Goal: Information Seeking & Learning: Check status

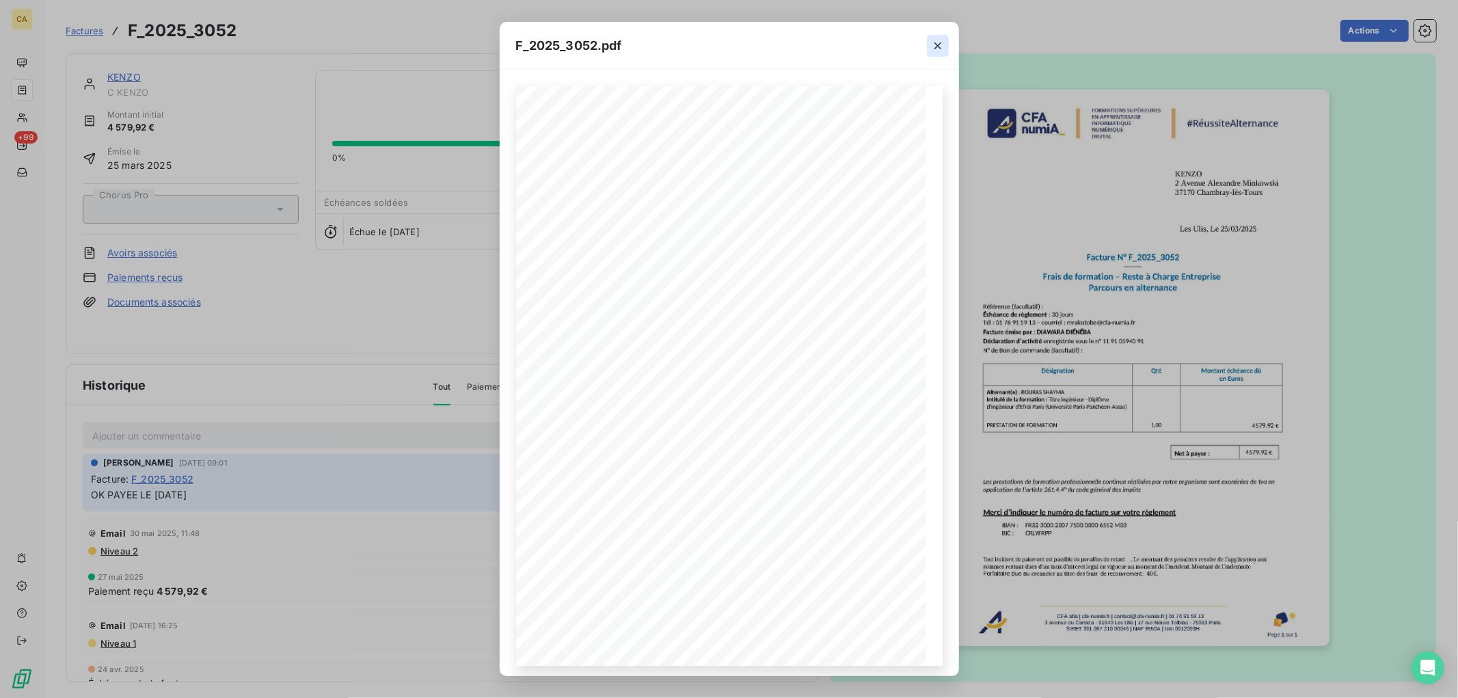
click at [945, 42] on button "button" at bounding box center [938, 46] width 22 height 22
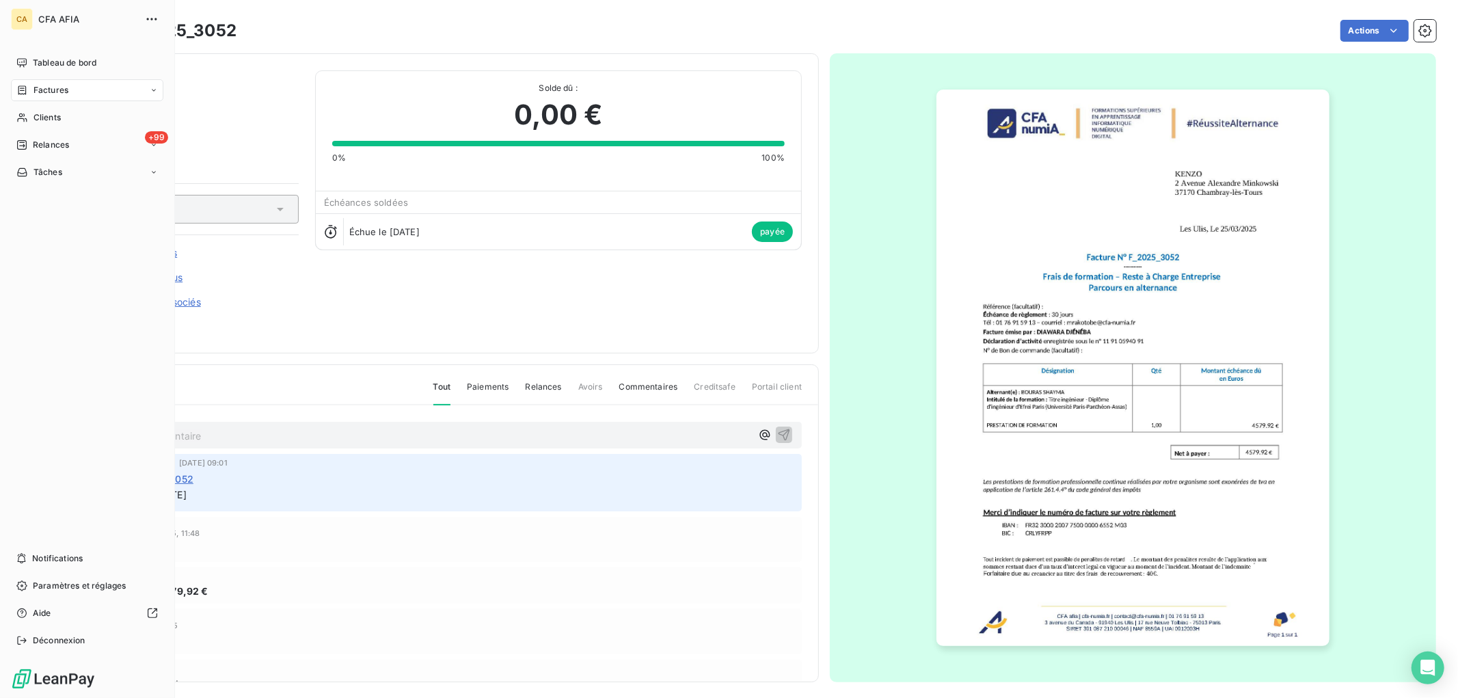
click at [38, 92] on span "Factures" at bounding box center [50, 90] width 35 height 12
click at [37, 111] on span "Factures" at bounding box center [50, 117] width 35 height 12
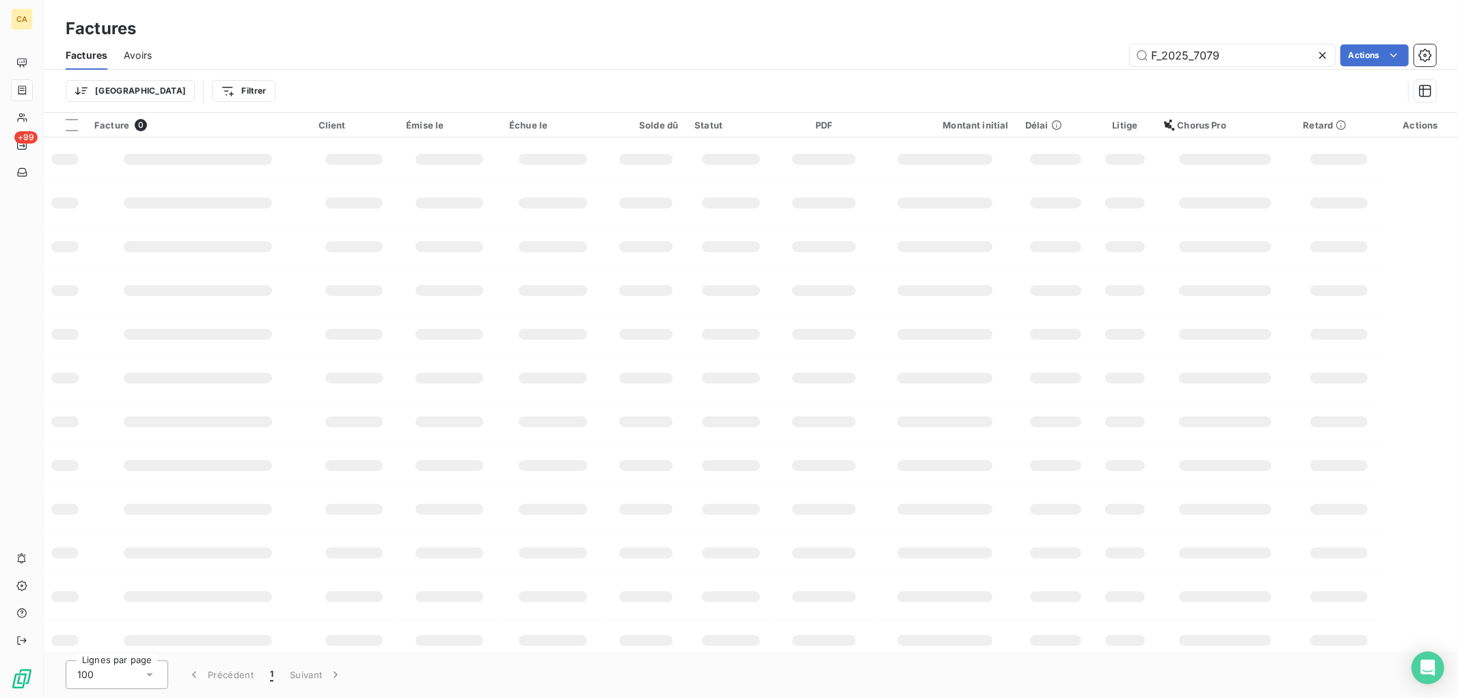
drag, startPoint x: 1272, startPoint y: 58, endPoint x: 905, endPoint y: 52, distance: 367.1
click at [906, 53] on div "F_2025_7079 Actions" at bounding box center [802, 55] width 1268 height 22
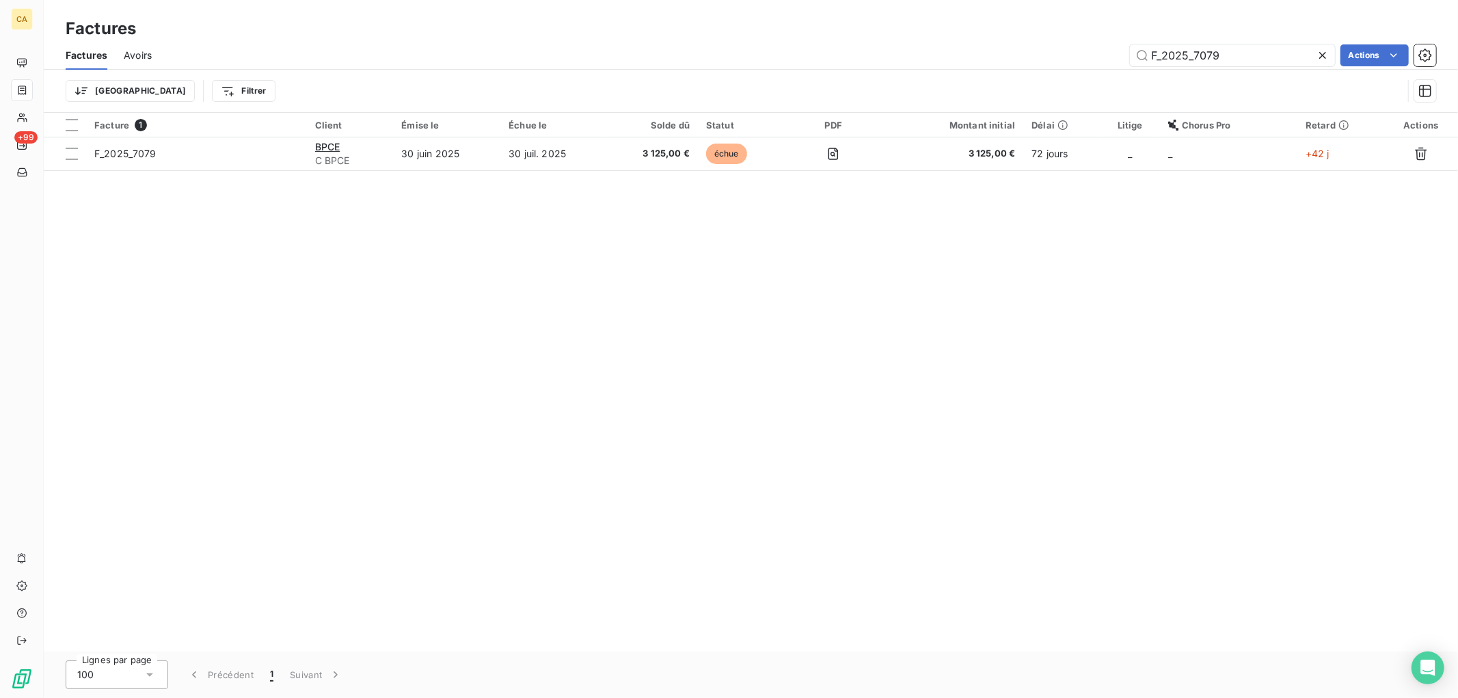
click at [1274, 42] on div "Factures Avoirs F_2025_7079 Actions" at bounding box center [751, 55] width 1414 height 29
click at [1260, 49] on input "F_2025_7079" at bounding box center [1232, 55] width 205 height 22
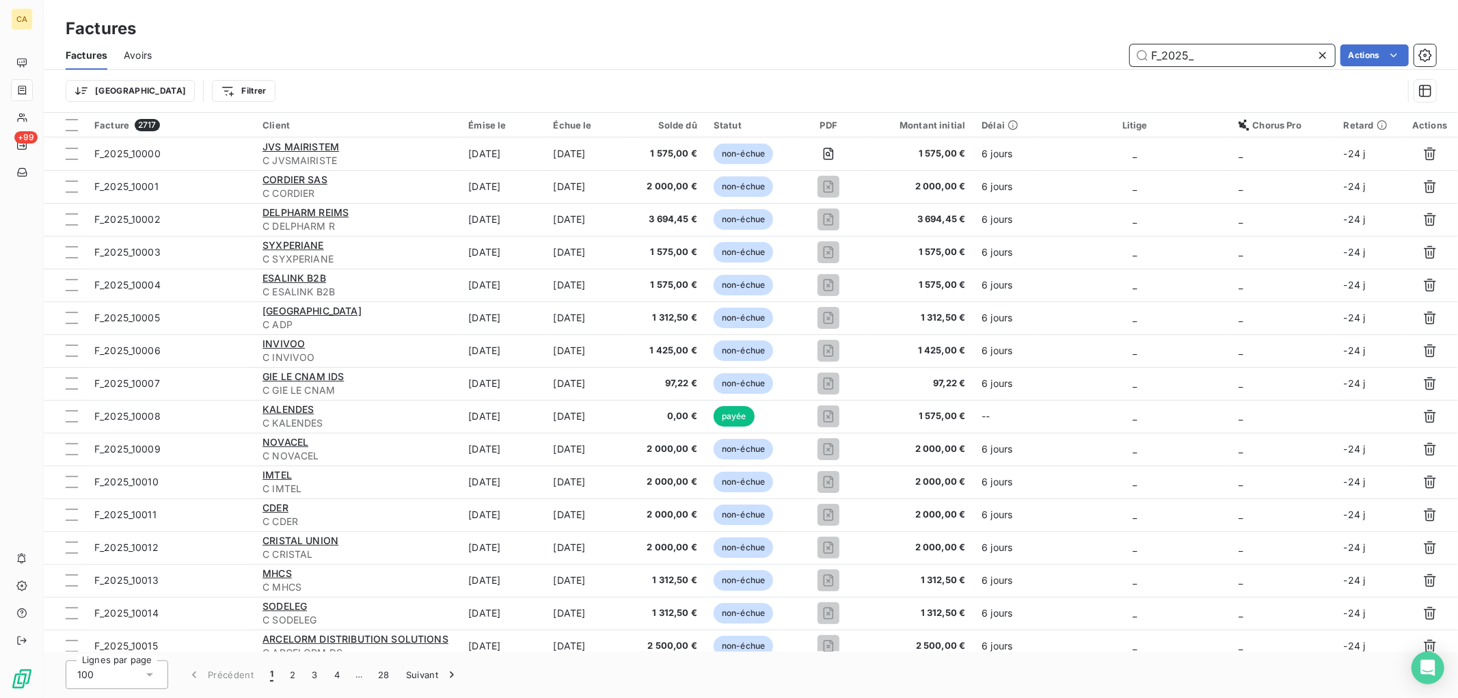
click at [1268, 58] on input "F_2025_" at bounding box center [1232, 55] width 205 height 22
click at [1281, 70] on div "Trier Filtrer" at bounding box center [751, 91] width 1371 height 42
click at [1279, 64] on input "F_2025_" at bounding box center [1232, 55] width 205 height 22
click at [1279, 62] on input "F_2025_" at bounding box center [1232, 55] width 205 height 22
type input "F_2025_3074"
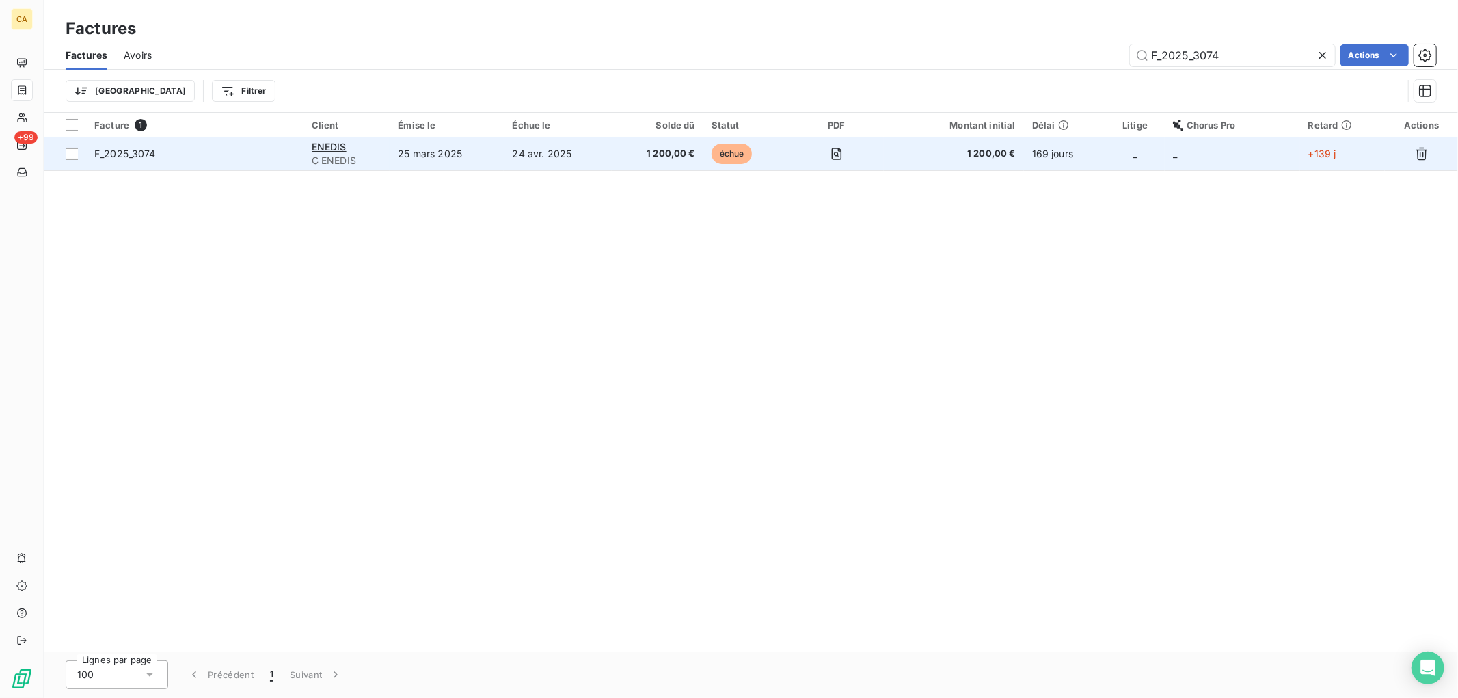
click at [798, 164] on td at bounding box center [837, 153] width 94 height 33
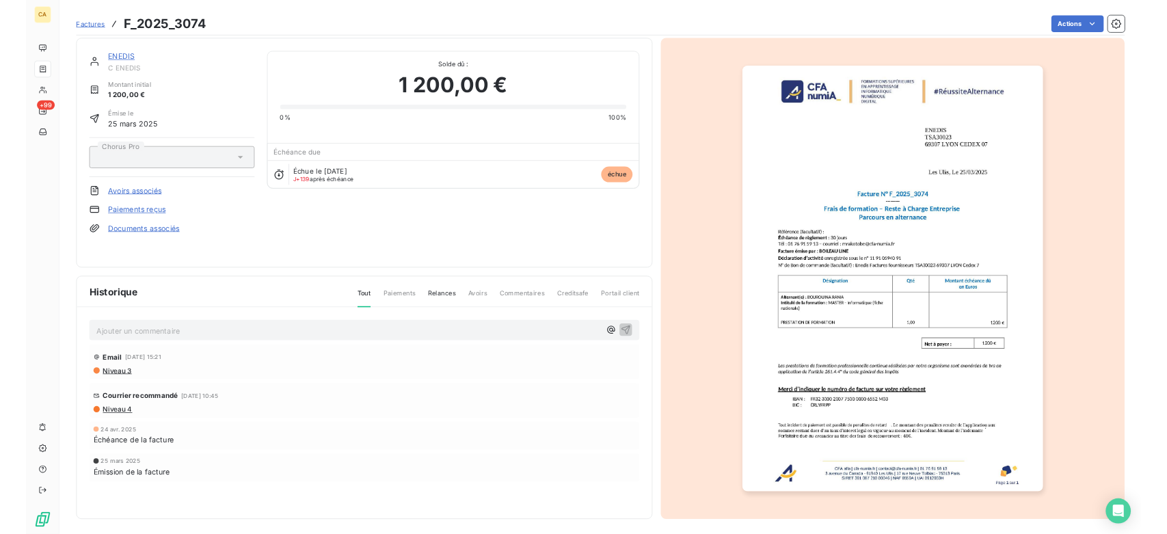
scroll to position [7, 0]
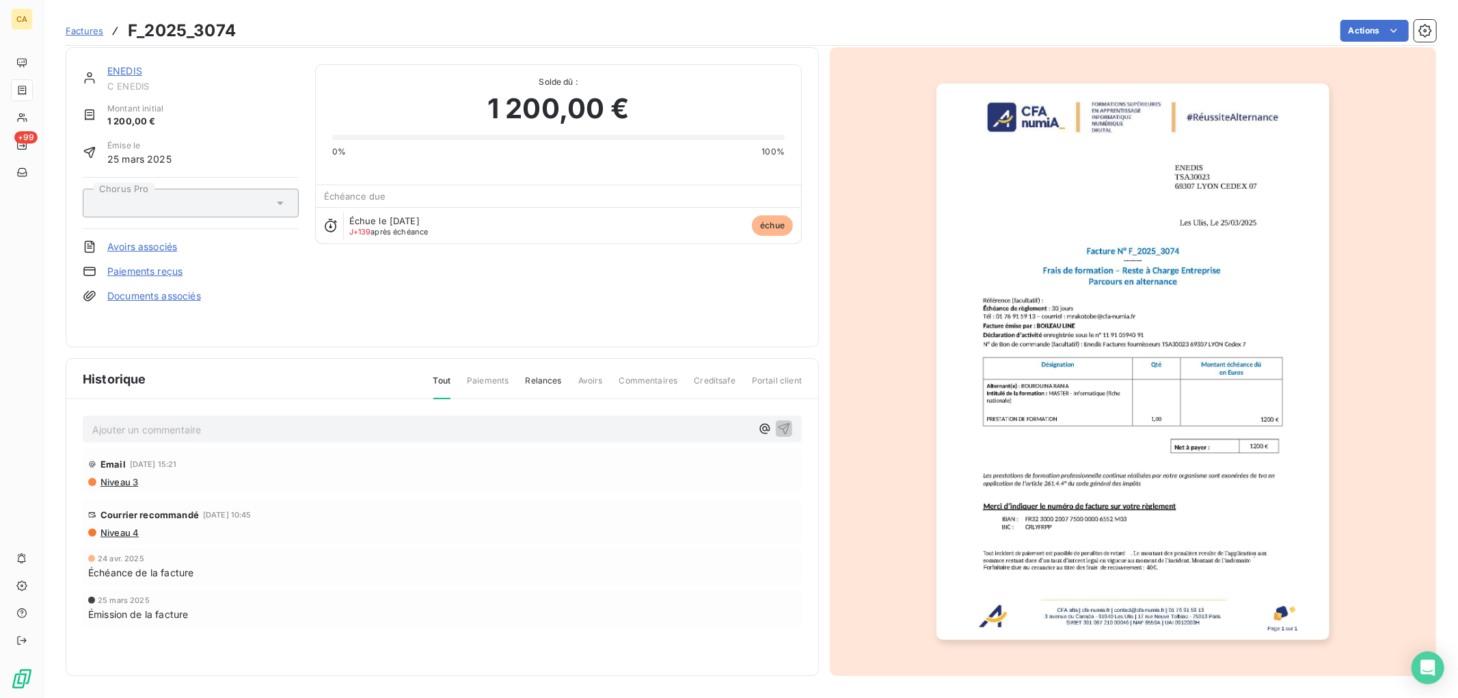
click at [245, 427] on p "Ajouter un commentaire ﻿" at bounding box center [421, 429] width 659 height 17
click at [651, 475] on span "[PERSON_NAME]" at bounding box center [662, 474] width 122 height 12
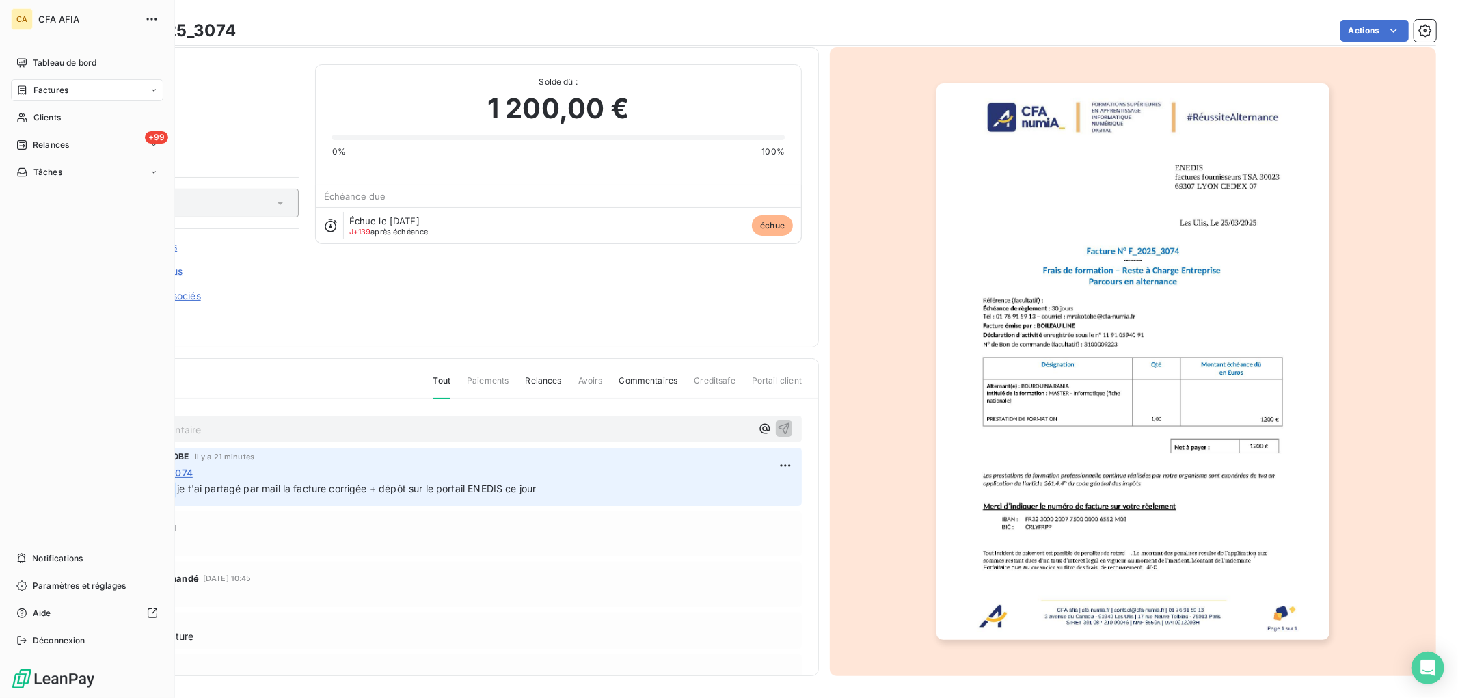
click at [29, 90] on div "Factures" at bounding box center [42, 90] width 52 height 12
click at [48, 93] on span "Factures" at bounding box center [50, 90] width 35 height 12
click at [36, 119] on span "Factures" at bounding box center [50, 117] width 35 height 12
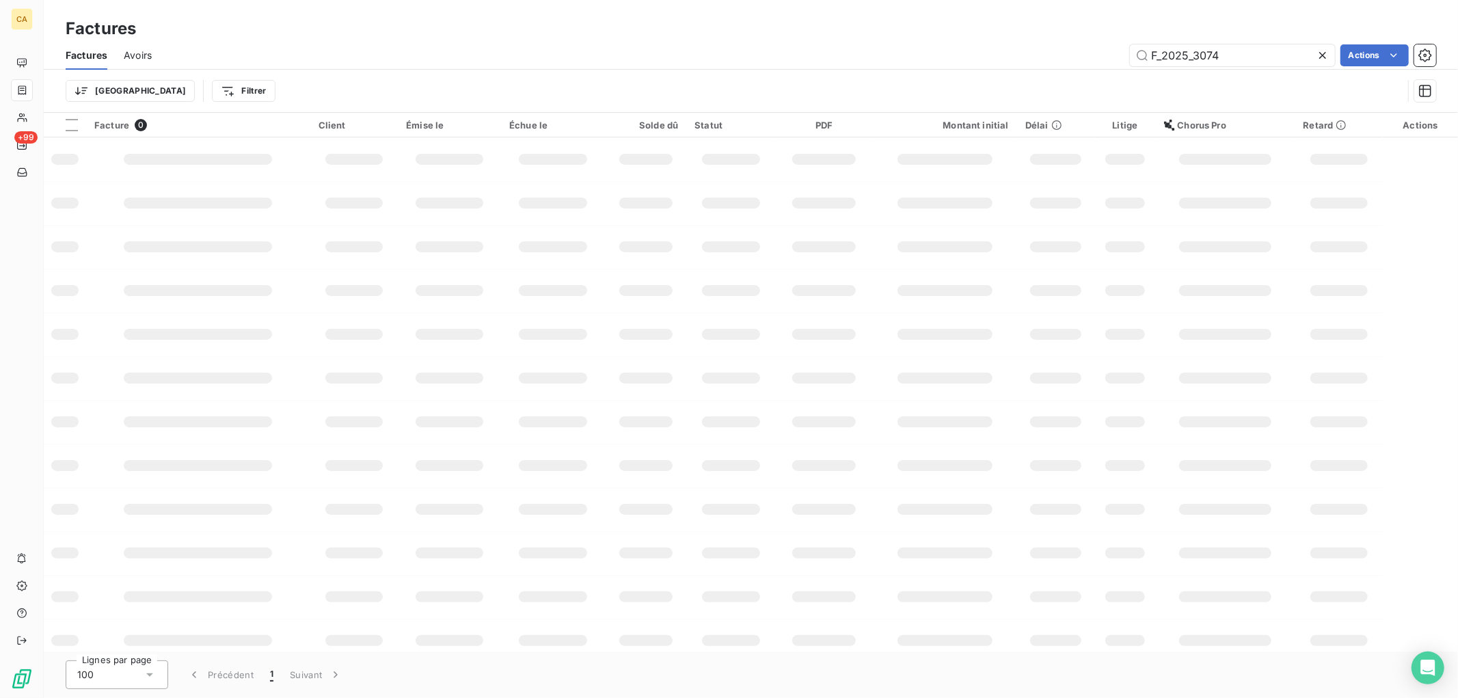
drag, startPoint x: 1151, startPoint y: 45, endPoint x: 1044, endPoint y: 35, distance: 107.1
click at [1051, 36] on div "Factures Factures Avoirs F_2025_3074 Actions Trier Filtrer" at bounding box center [751, 56] width 1414 height 113
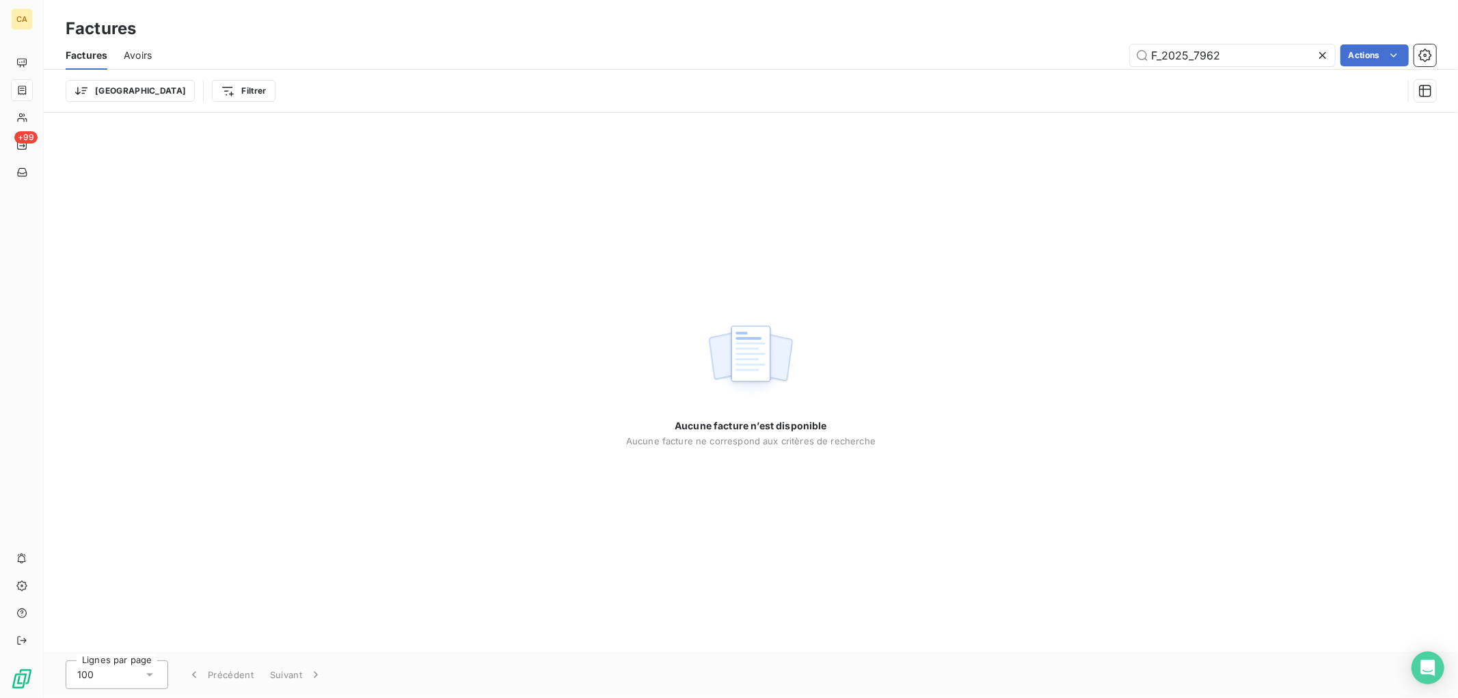
type input "F_2025_7962"
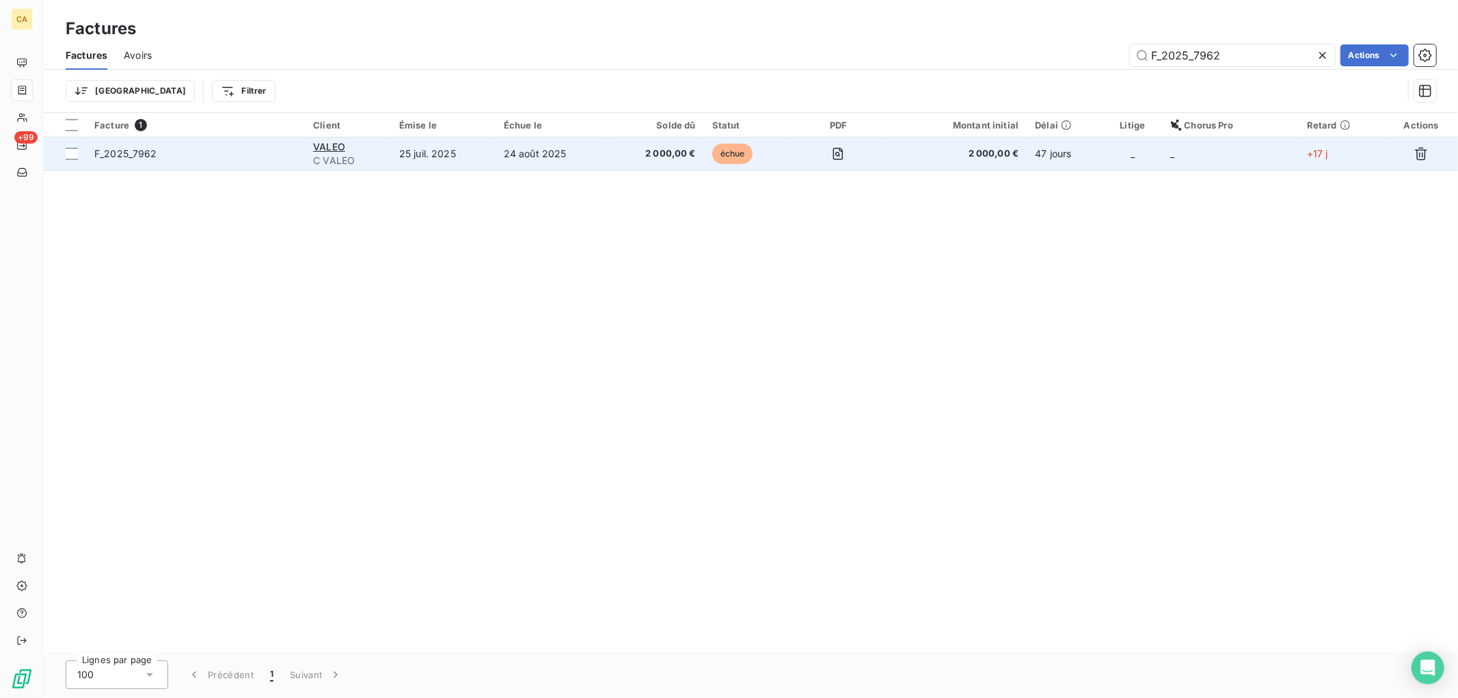
click at [785, 154] on td "échue" at bounding box center [747, 153] width 87 height 33
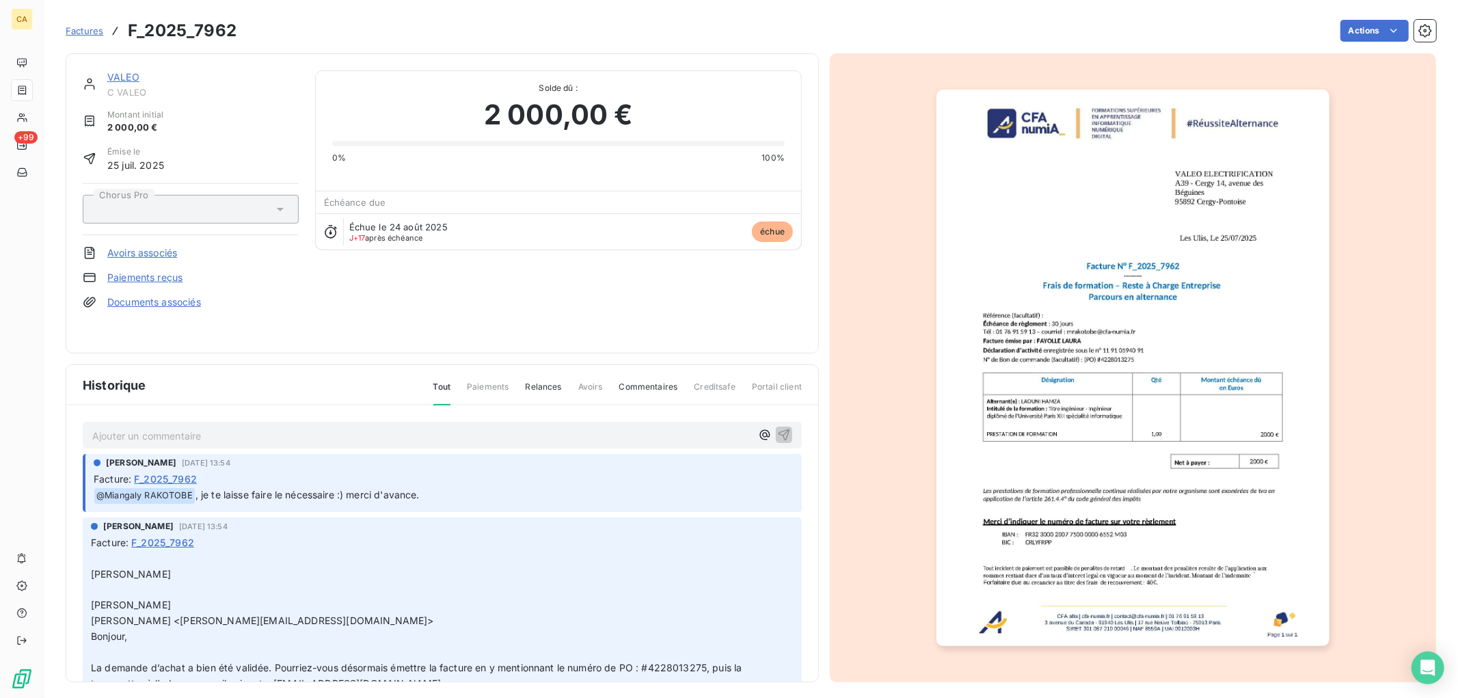
click at [131, 426] on div "Ajouter un commentaire ﻿" at bounding box center [421, 435] width 659 height 18
click at [121, 435] on p "Ajouter un commentaire ﻿" at bounding box center [421, 435] width 659 height 17
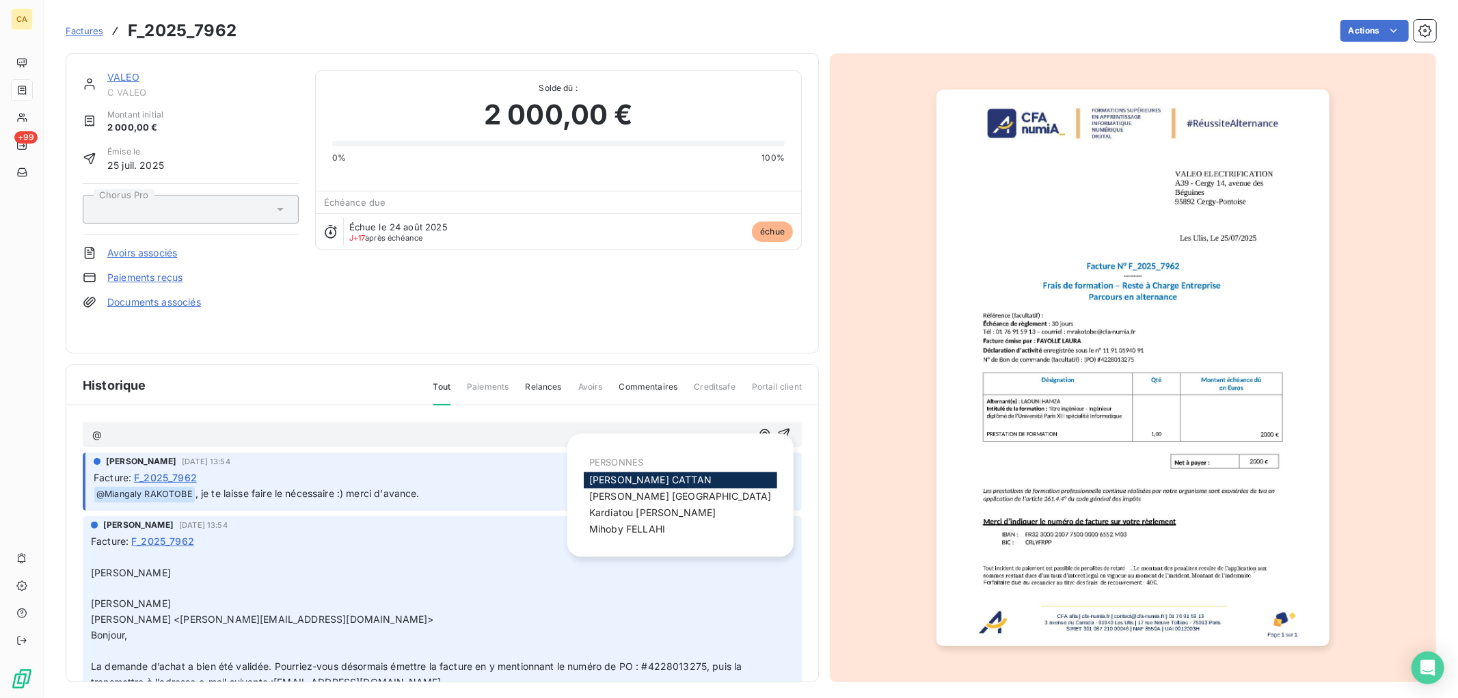
click at [602, 477] on span "[PERSON_NAME]" at bounding box center [650, 480] width 122 height 12
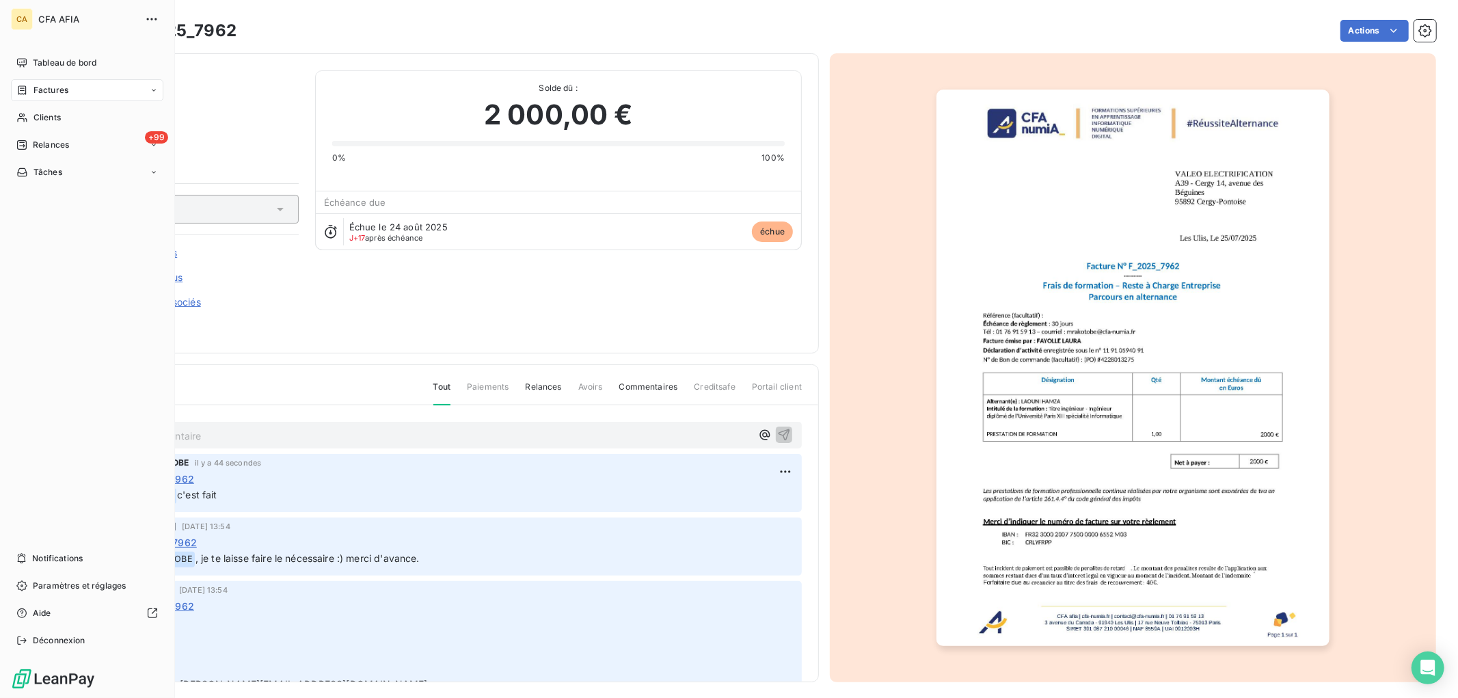
click at [44, 81] on div "Factures" at bounding box center [87, 90] width 152 height 22
click at [42, 114] on span "Factures" at bounding box center [50, 117] width 35 height 12
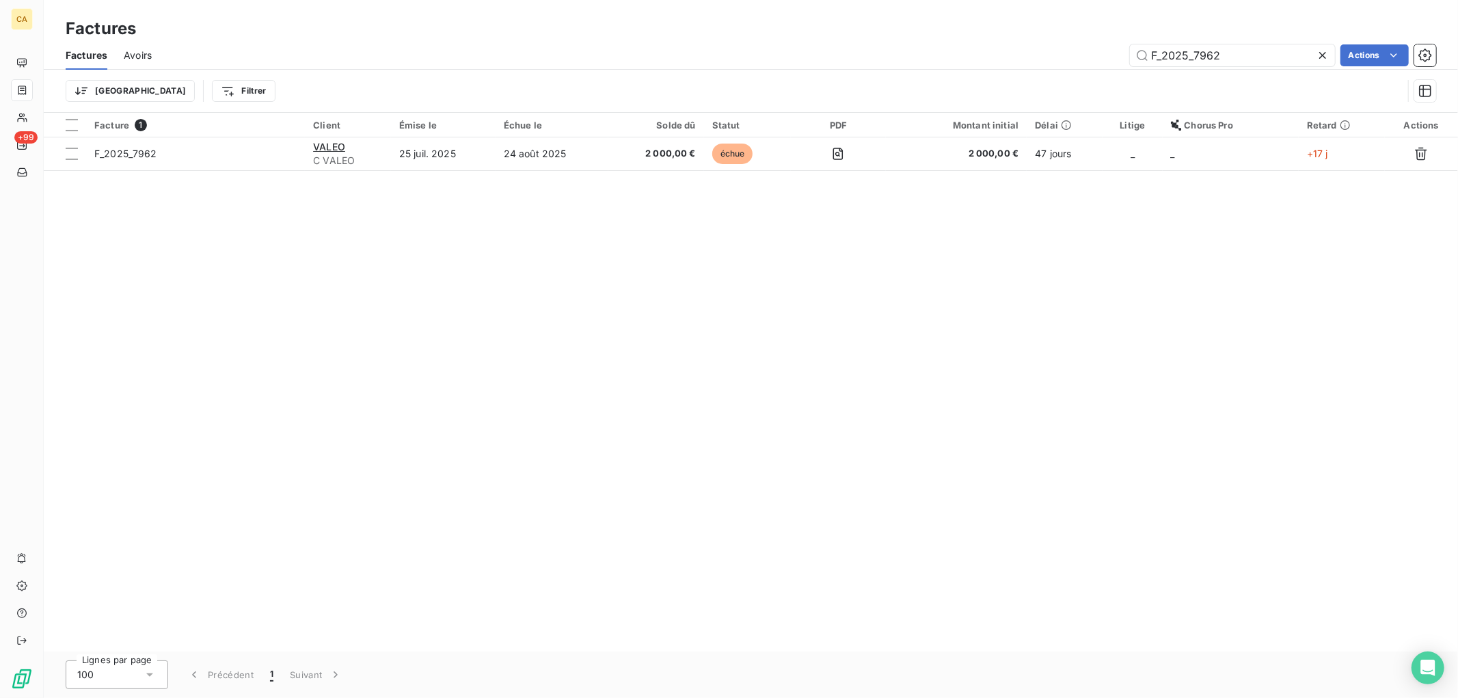
click at [924, 25] on div "Factures Factures Avoirs F_2025_7962 Actions Trier Filtrer" at bounding box center [751, 56] width 1414 height 113
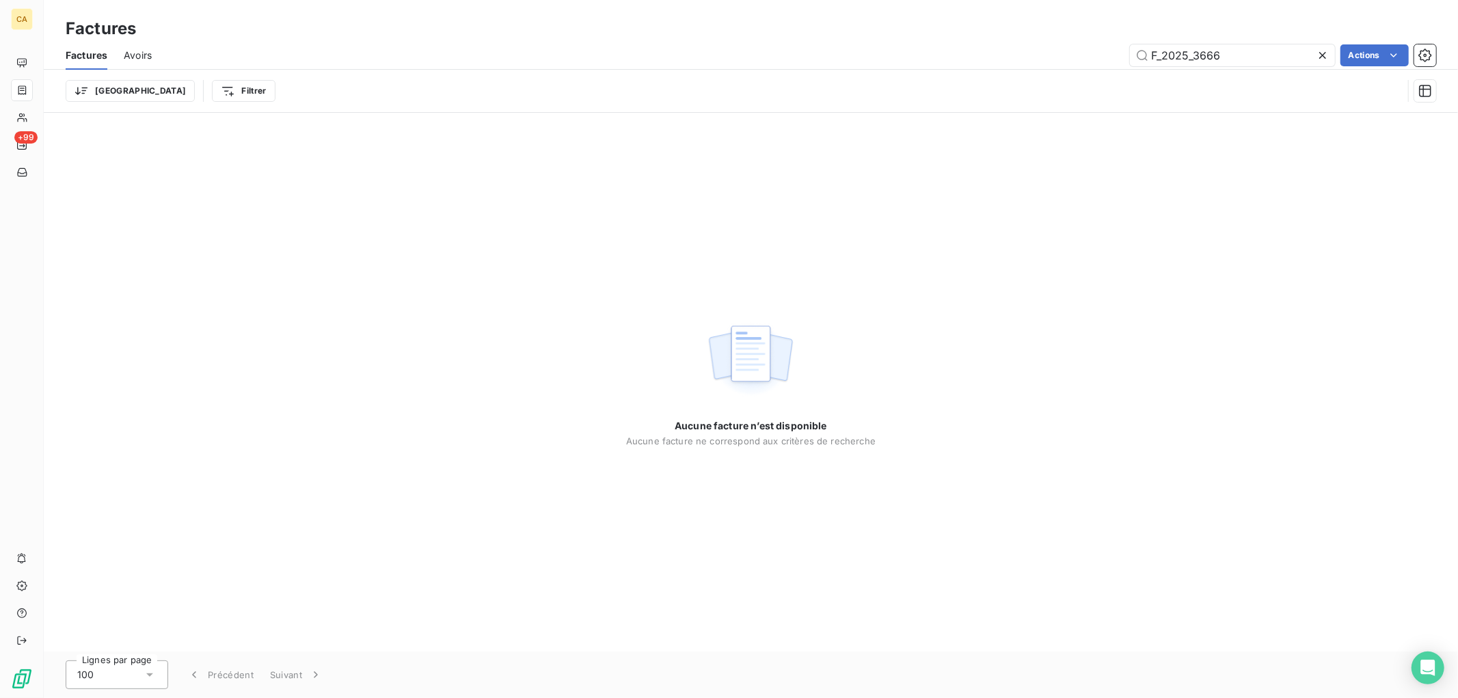
type input "F_2025_3666"
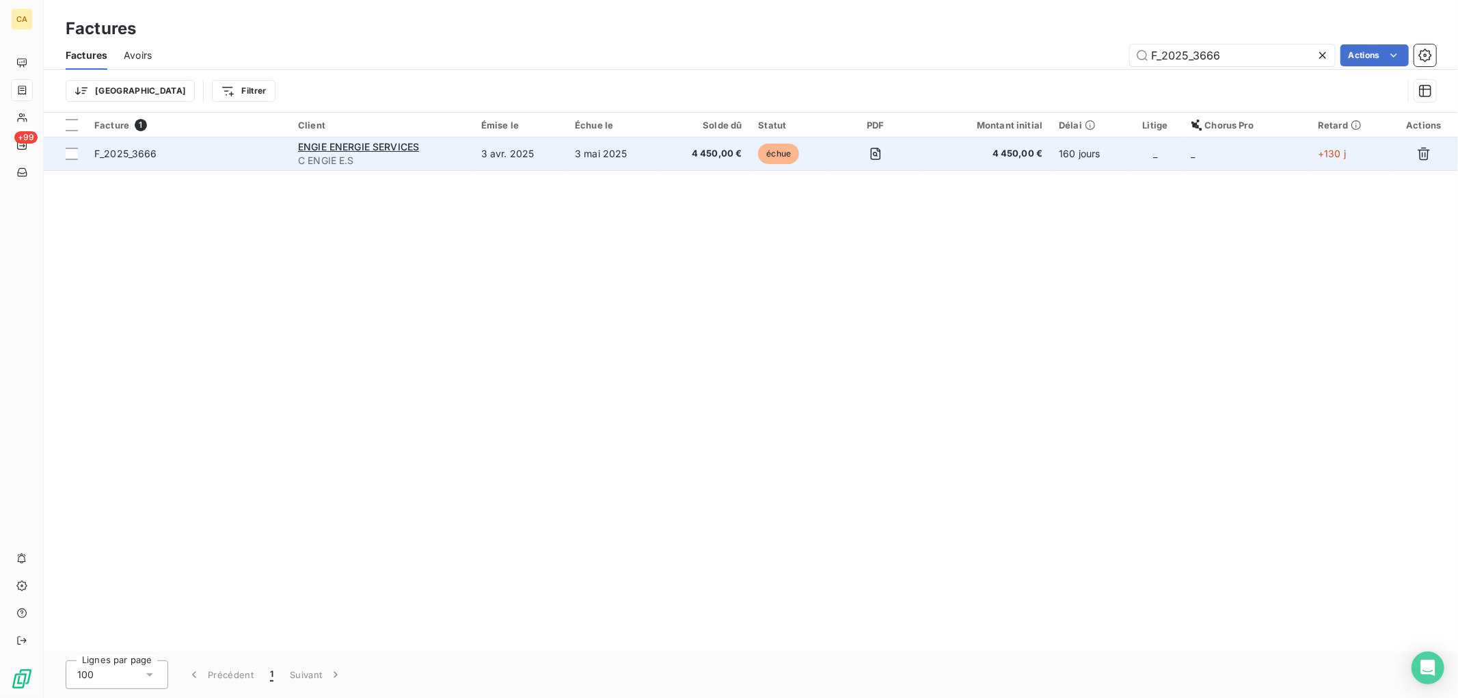
click at [660, 160] on td "3 mai 2025" at bounding box center [614, 153] width 95 height 33
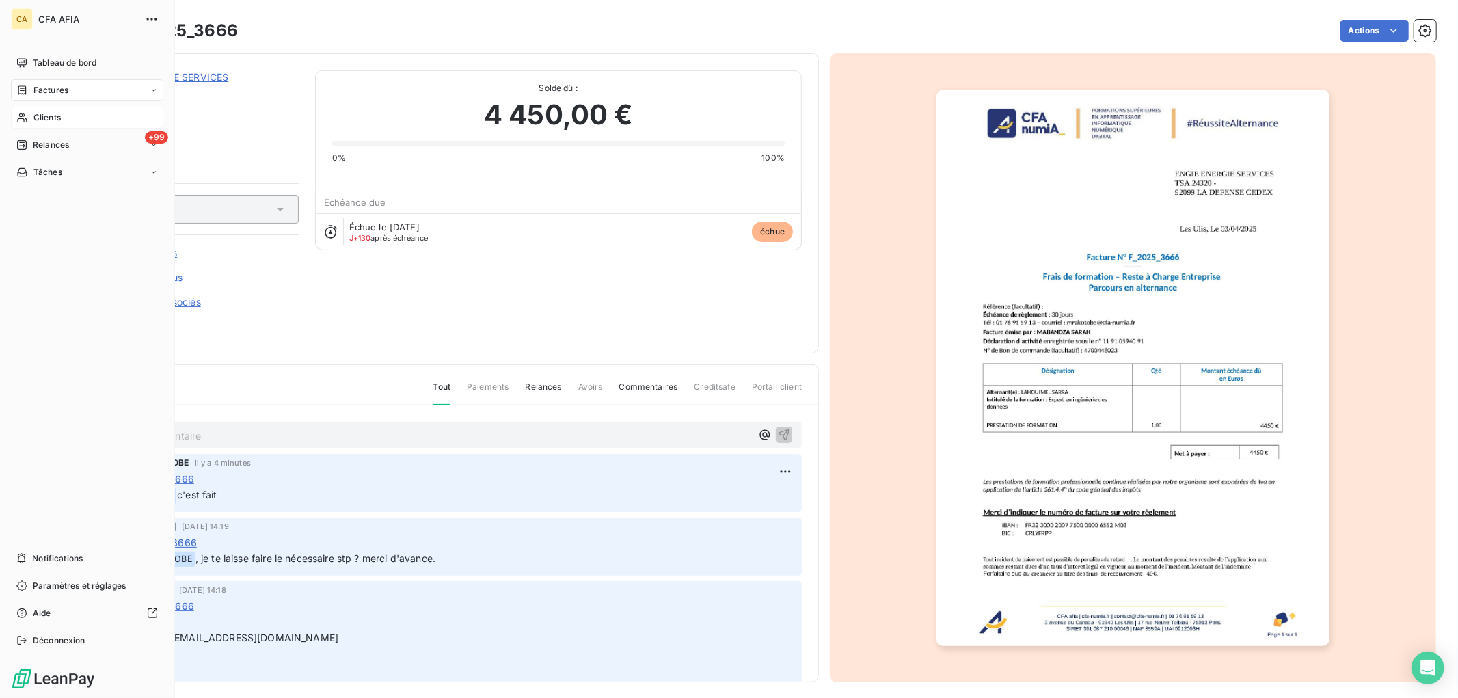
click at [46, 113] on span "Clients" at bounding box center [46, 117] width 27 height 12
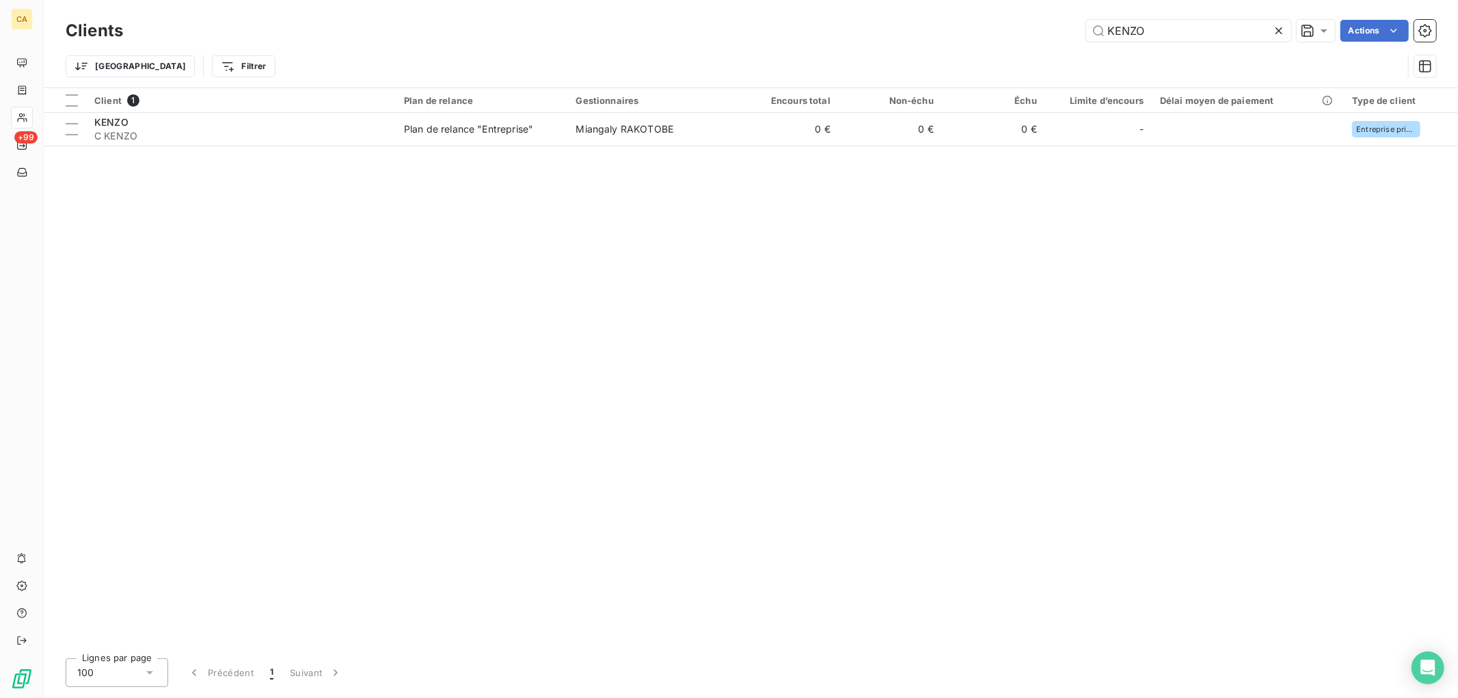
drag, startPoint x: 1172, startPoint y: 31, endPoint x: 871, endPoint y: 2, distance: 302.8
click at [872, 2] on div "Clients KENZO Actions Trier Filtrer" at bounding box center [751, 43] width 1414 height 87
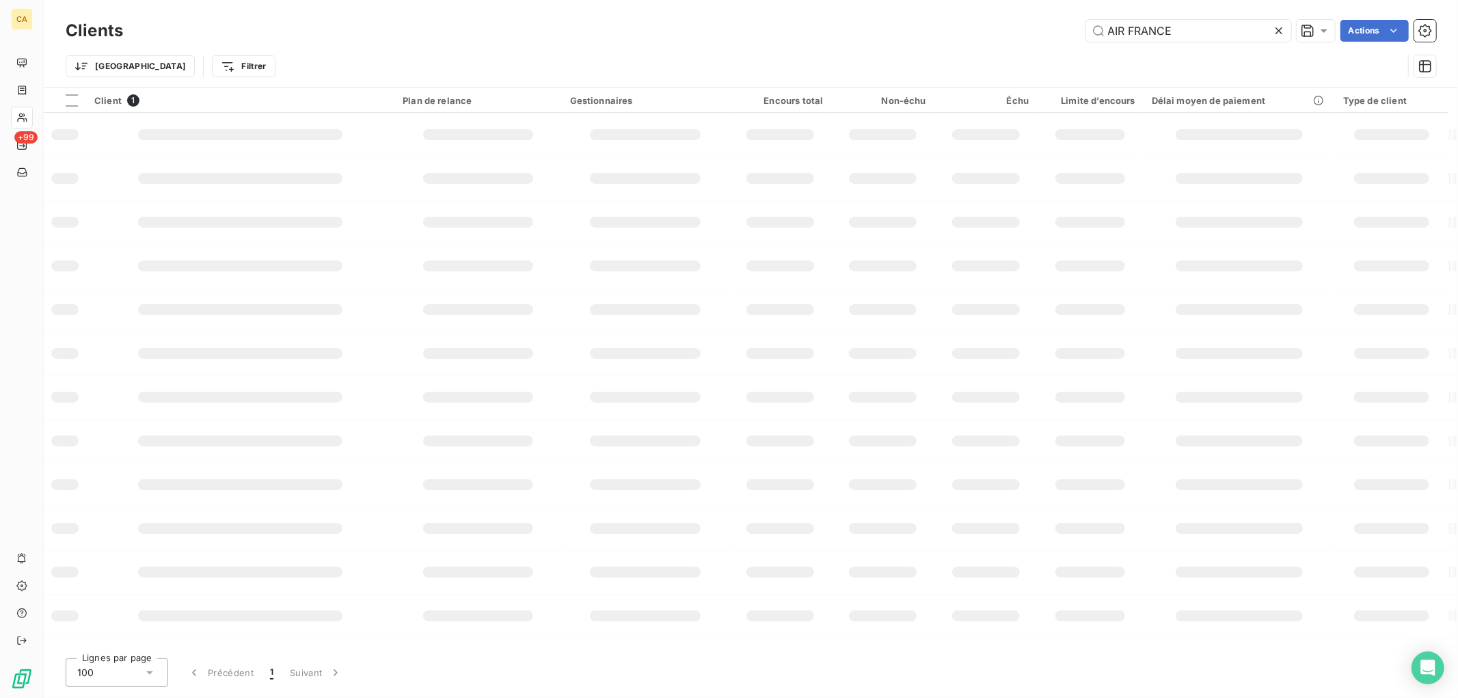
type input "AIR FRANCE"
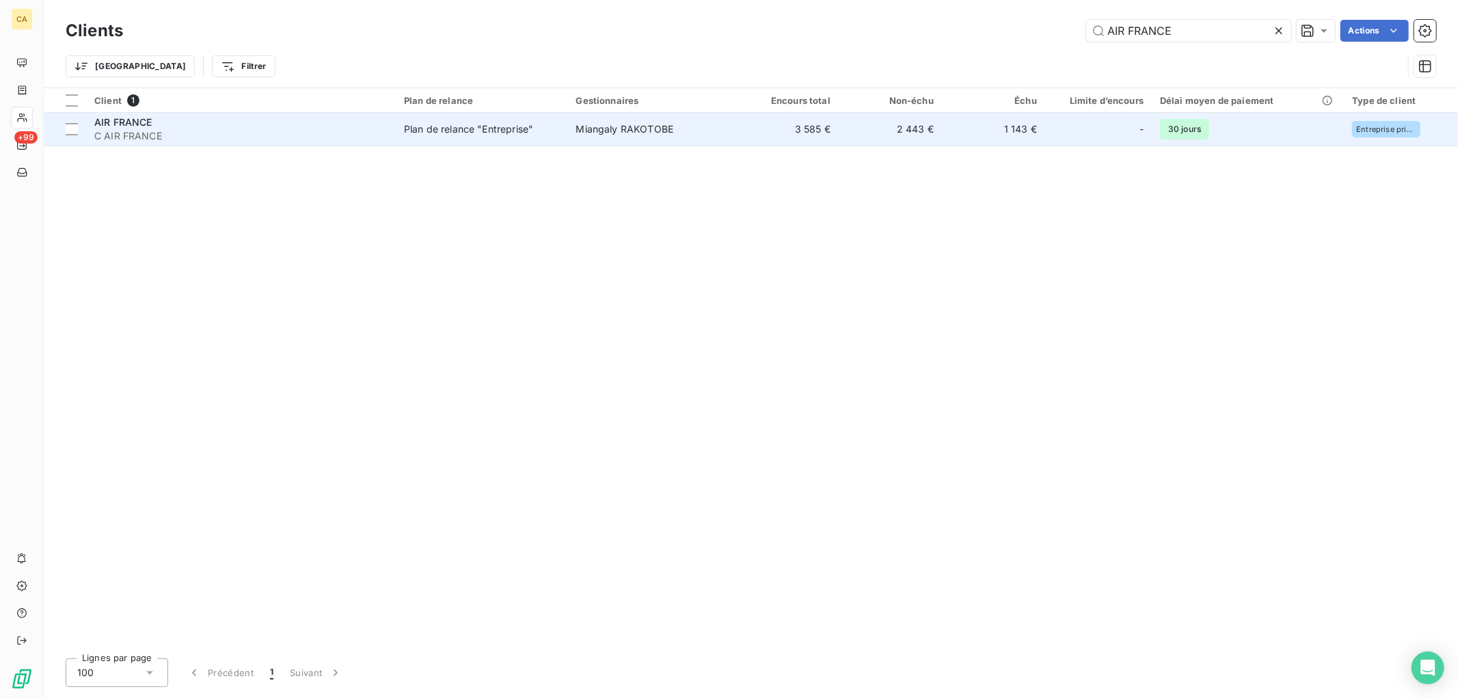
click at [428, 130] on div "Plan de relance "Entreprise"" at bounding box center [468, 129] width 129 height 14
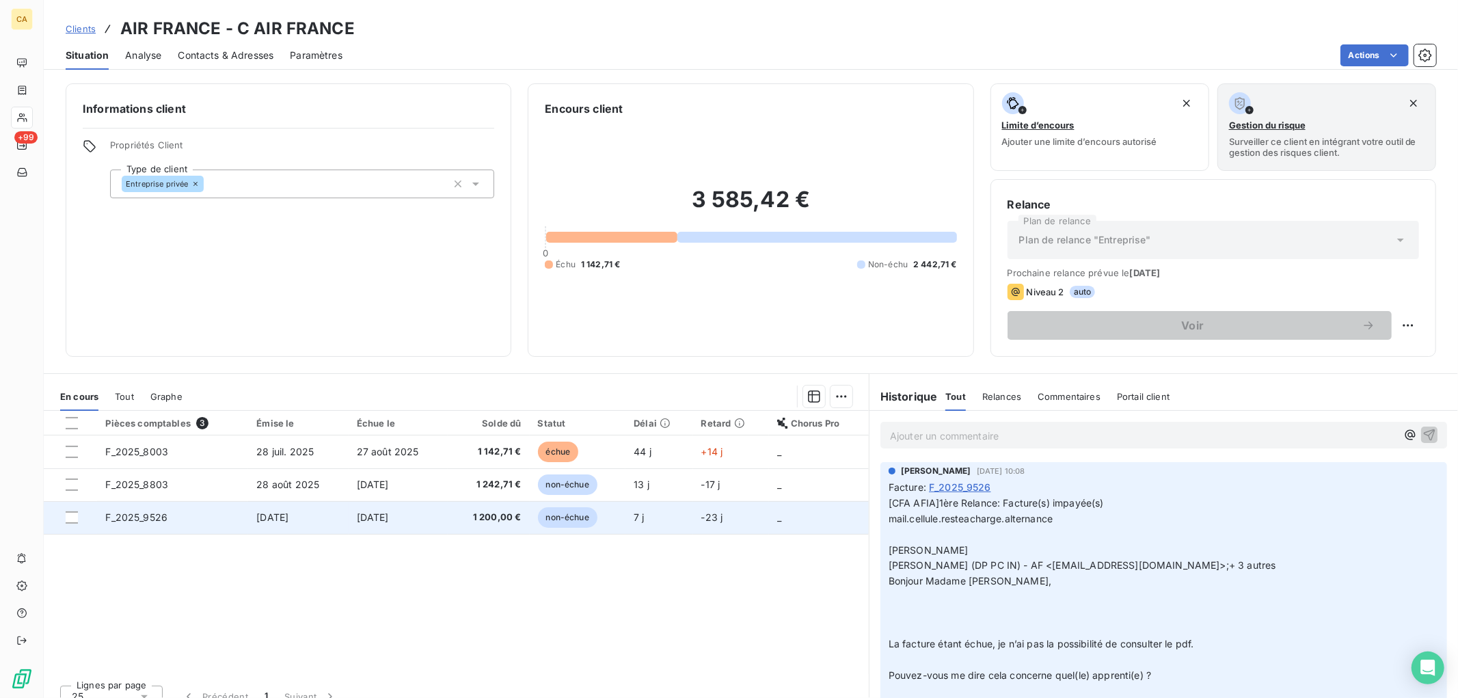
click at [333, 507] on td "[DATE]" at bounding box center [298, 517] width 100 height 33
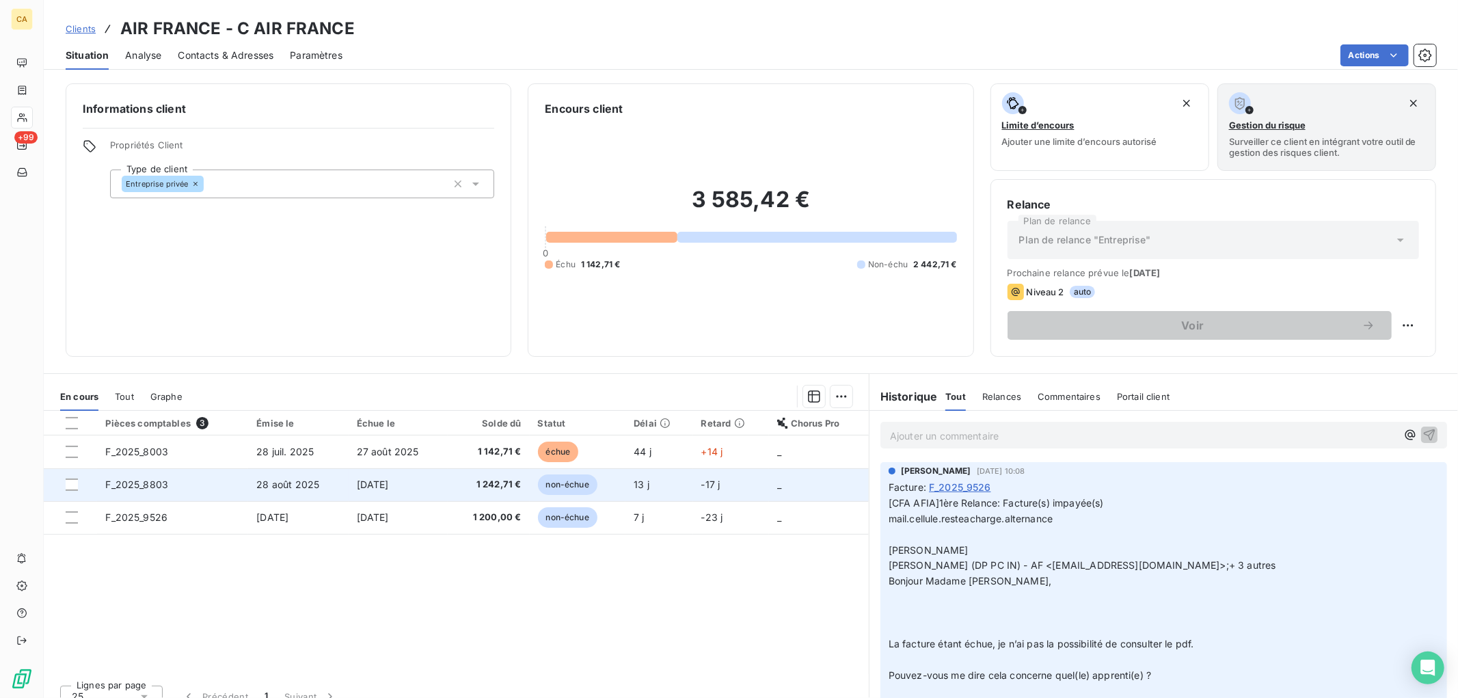
click at [207, 481] on td "F_2025_8803" at bounding box center [172, 484] width 151 height 33
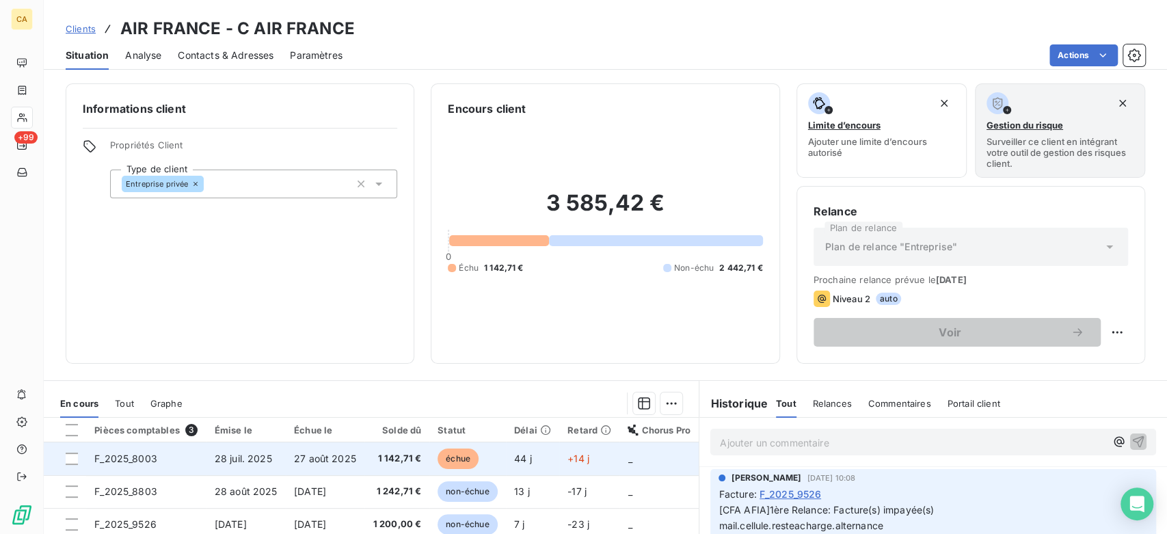
click at [248, 454] on span "28 juil. 2025" at bounding box center [243, 459] width 57 height 12
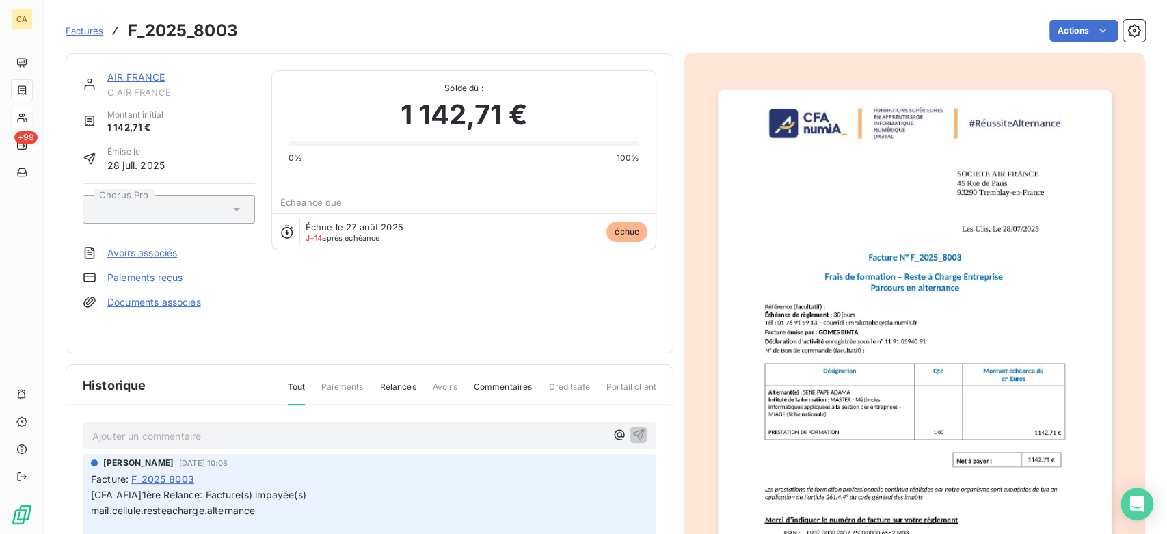
click at [144, 75] on link "AIR FRANCE" at bounding box center [136, 77] width 58 height 12
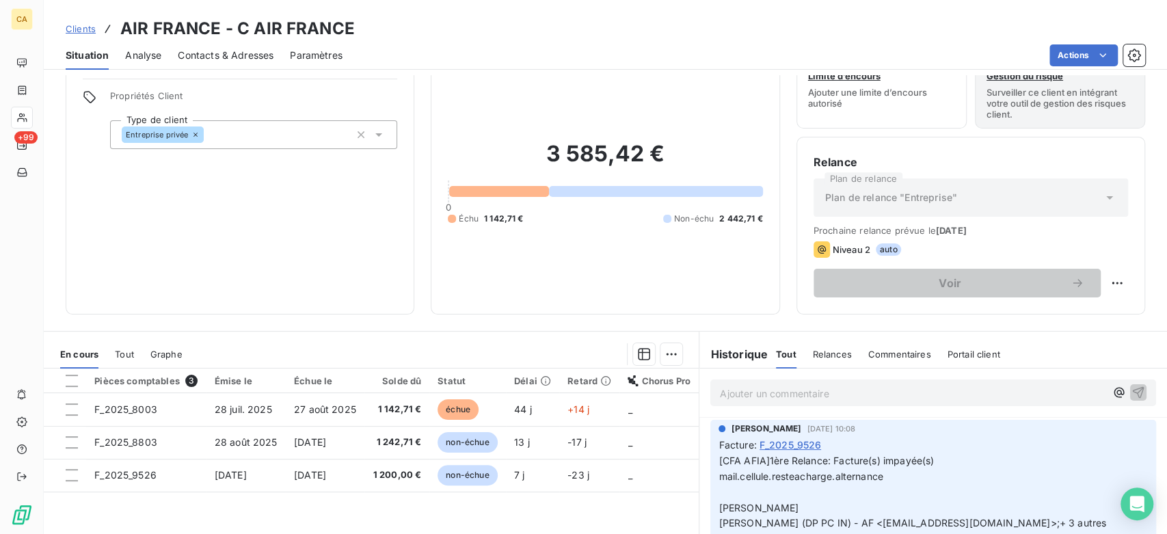
scroll to position [152, 0]
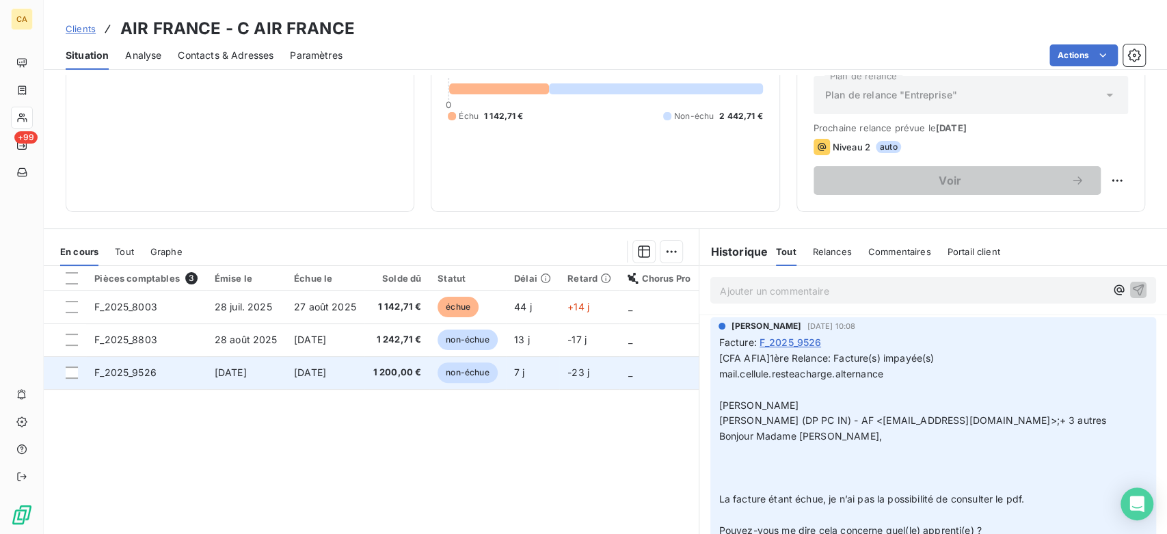
click at [369, 373] on td "1 200,00 €" at bounding box center [396, 372] width 65 height 33
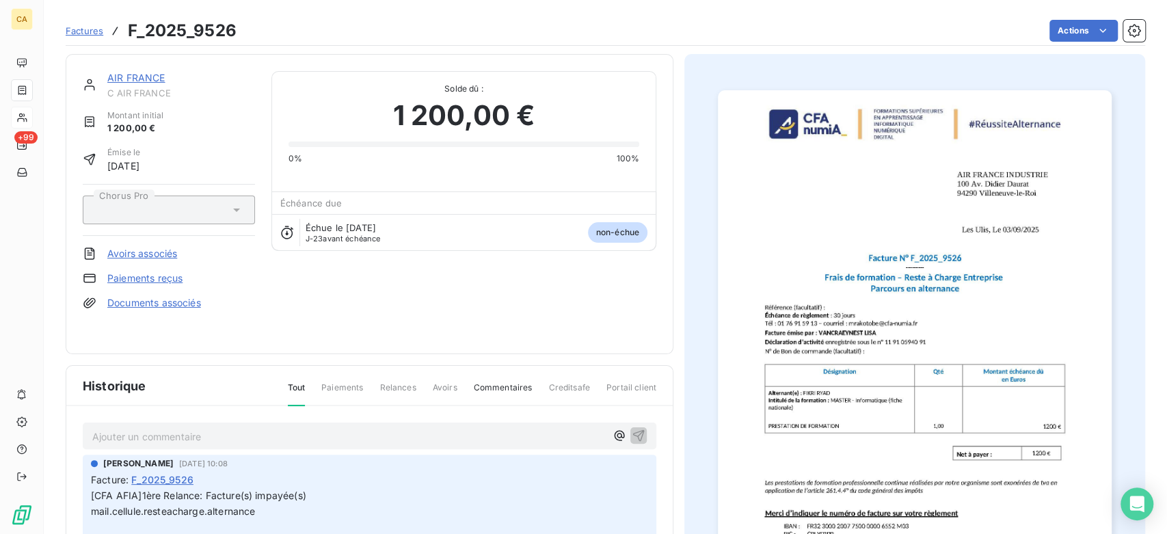
scroll to position [77, 0]
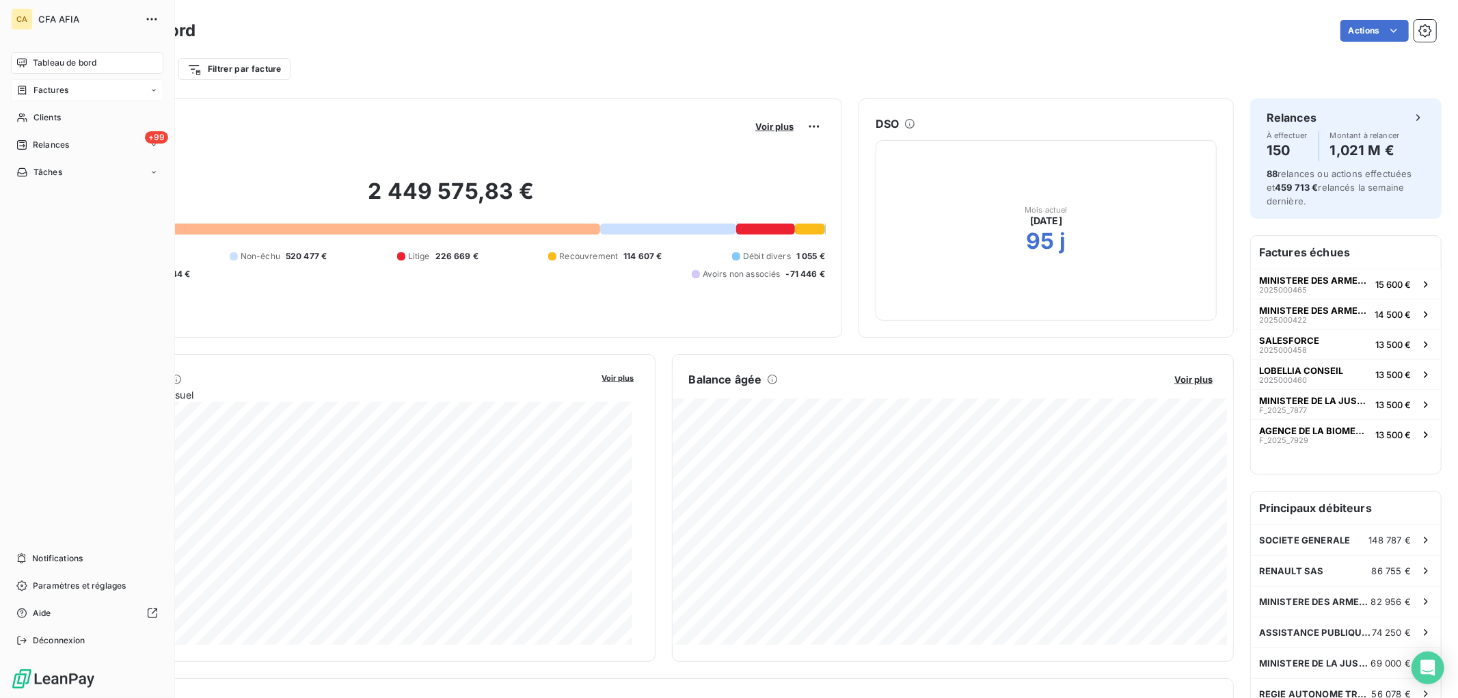
click at [38, 86] on span "Factures" at bounding box center [50, 90] width 35 height 12
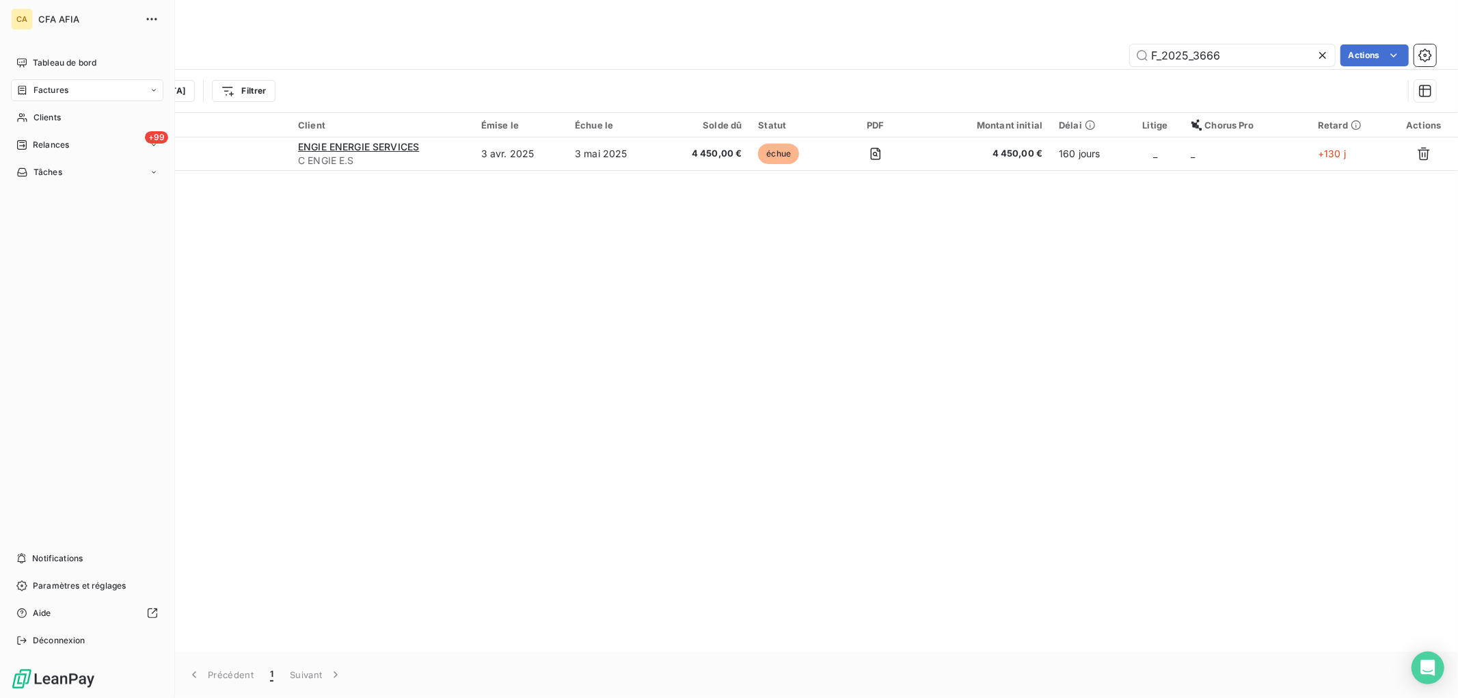
click at [81, 87] on div "Factures" at bounding box center [87, 90] width 152 height 22
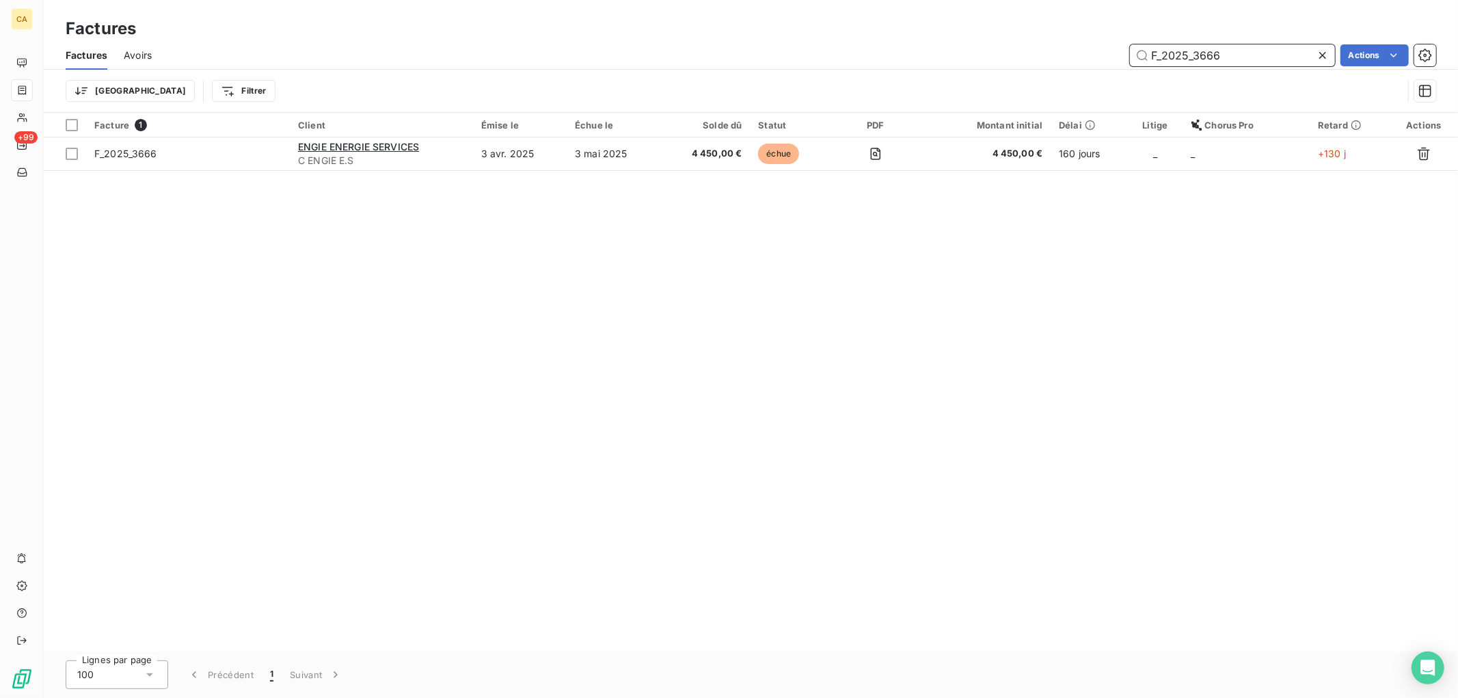
click at [1220, 51] on input "F_2025_3666" at bounding box center [1232, 55] width 205 height 22
drag, startPoint x: 884, startPoint y: -7, endPoint x: 775, endPoint y: -17, distance: 109.2
click at [775, 0] on html "CA +99 Factures Factures Avoirs F_2025_3666 Actions Trier Filtrer Facture 1 Cli…" at bounding box center [729, 349] width 1458 height 698
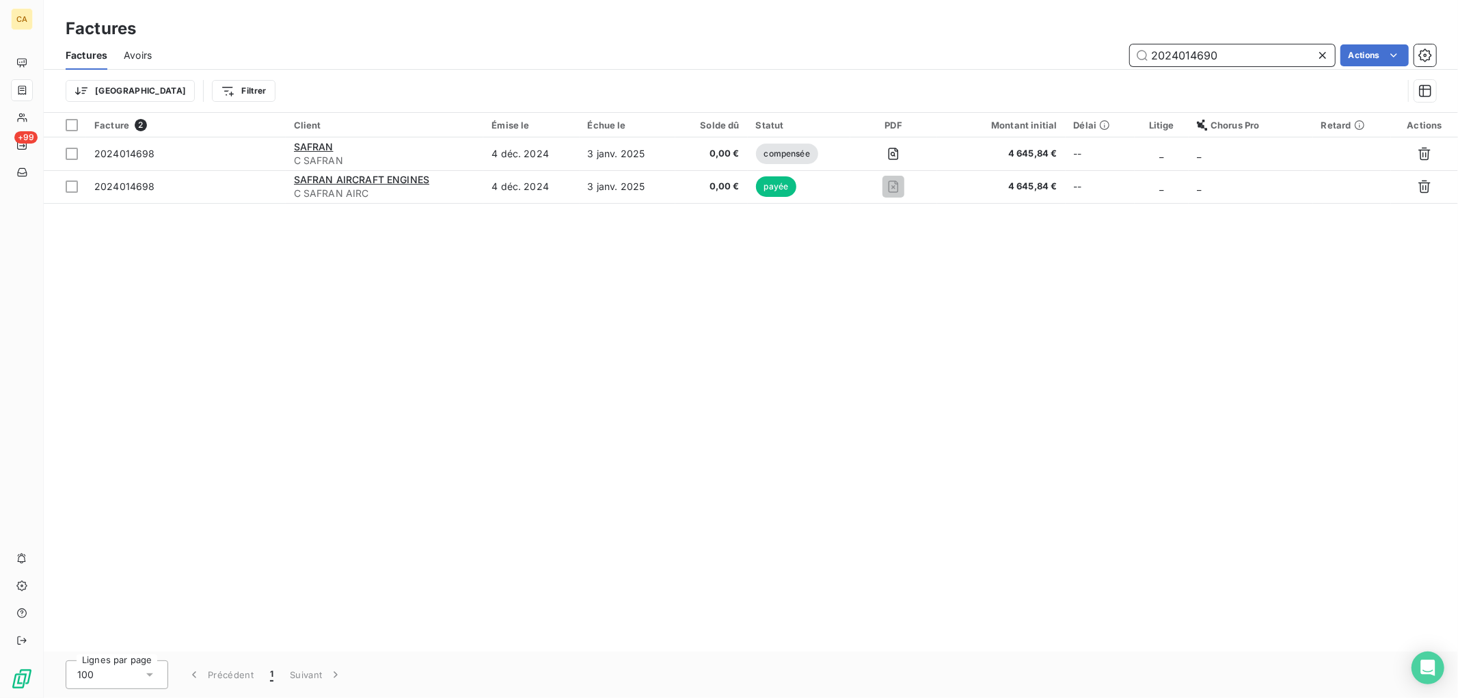
type input "2024014690"
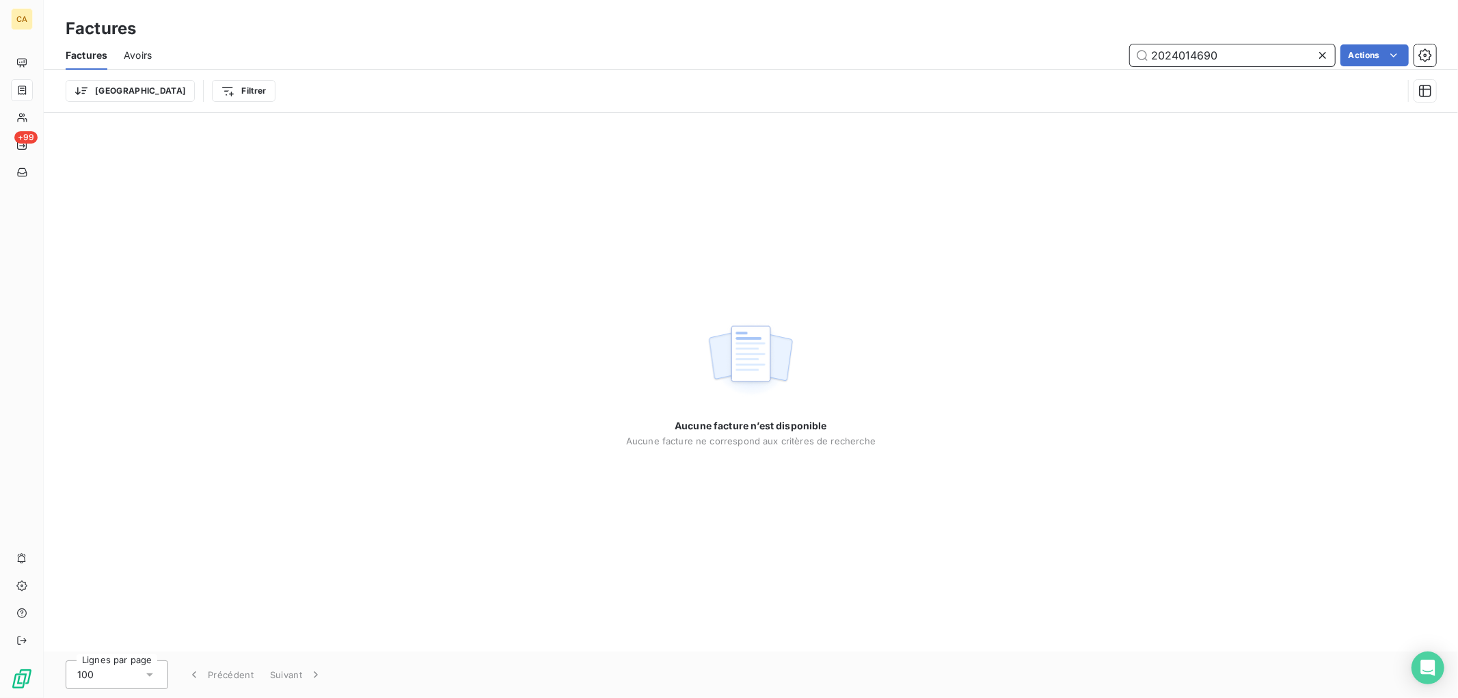
click at [1276, 53] on input "2024014690" at bounding box center [1232, 55] width 205 height 22
drag, startPoint x: 1276, startPoint y: 53, endPoint x: 1016, endPoint y: 32, distance: 259.9
click at [1016, 32] on div "Factures Factures Avoirs 2024014690 Actions Trier Filtrer" at bounding box center [751, 56] width 1414 height 113
click at [1260, 53] on input "2024014690" at bounding box center [1232, 55] width 205 height 22
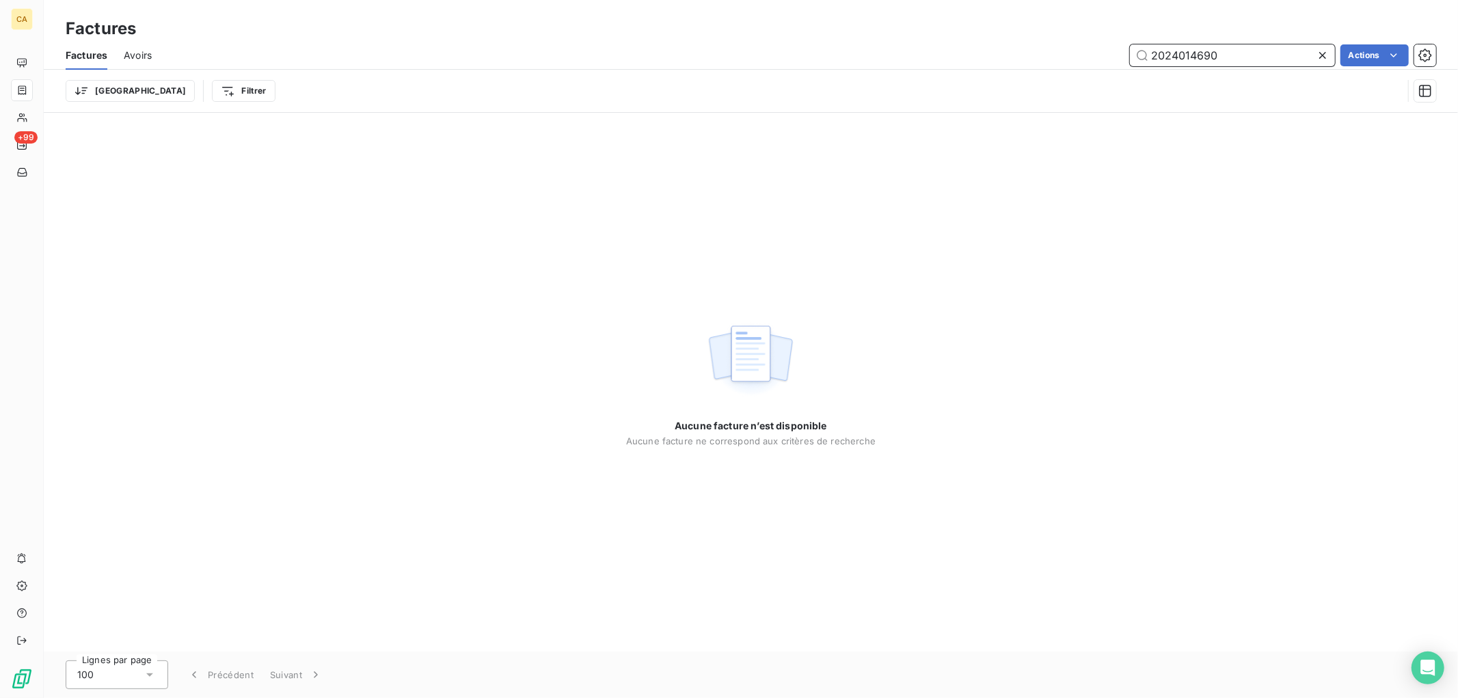
click at [1260, 53] on input "2024014690" at bounding box center [1232, 55] width 205 height 22
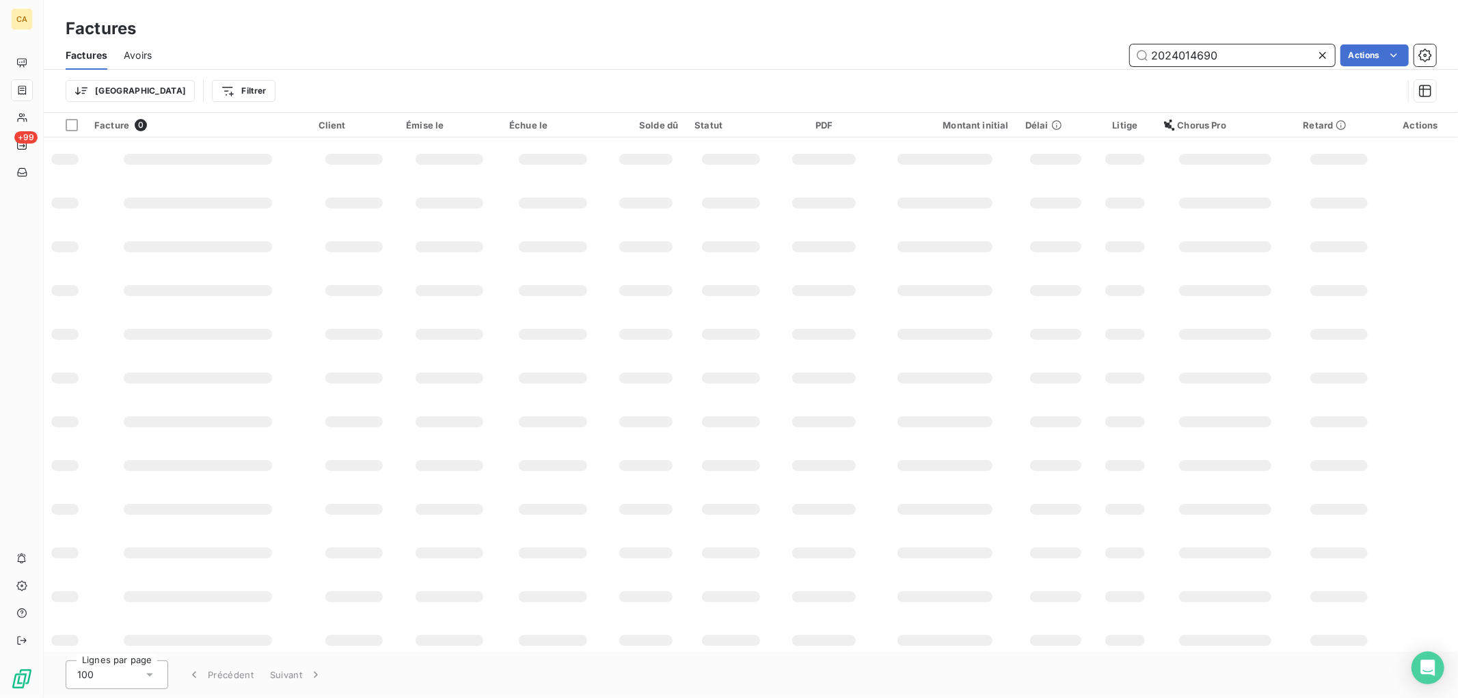
click at [1246, 48] on input "2024014690" at bounding box center [1232, 55] width 205 height 22
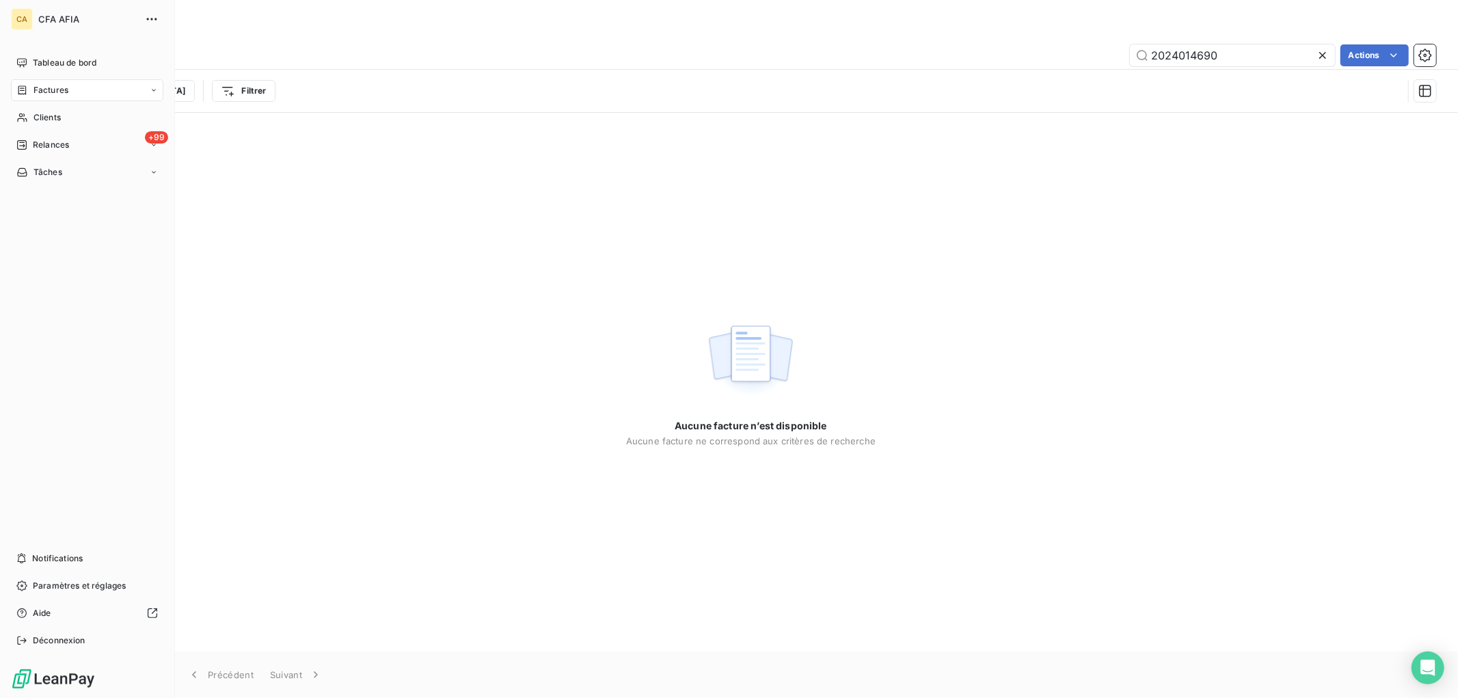
click at [33, 91] on span "Factures" at bounding box center [50, 90] width 35 height 12
click at [50, 169] on span "Clients" at bounding box center [46, 172] width 27 height 12
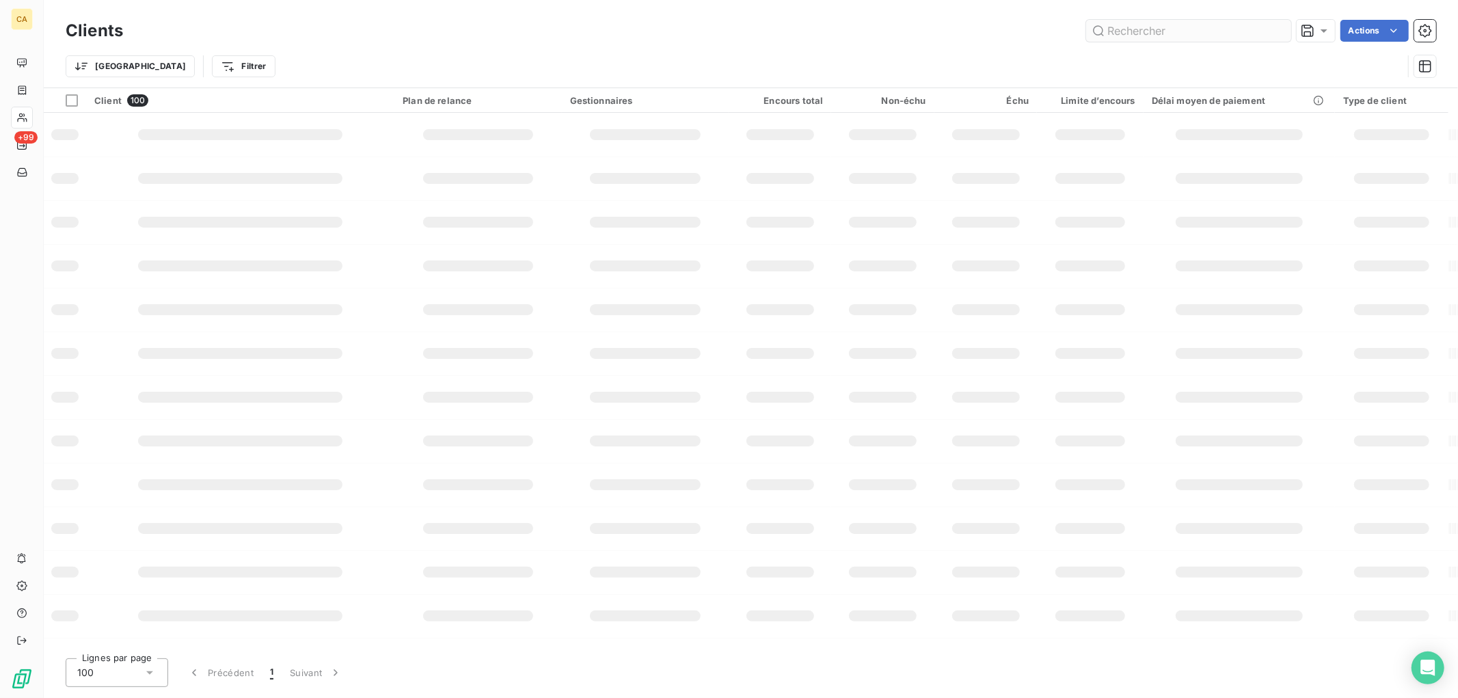
click at [1198, 29] on input "text" at bounding box center [1188, 31] width 205 height 22
type input "air france"
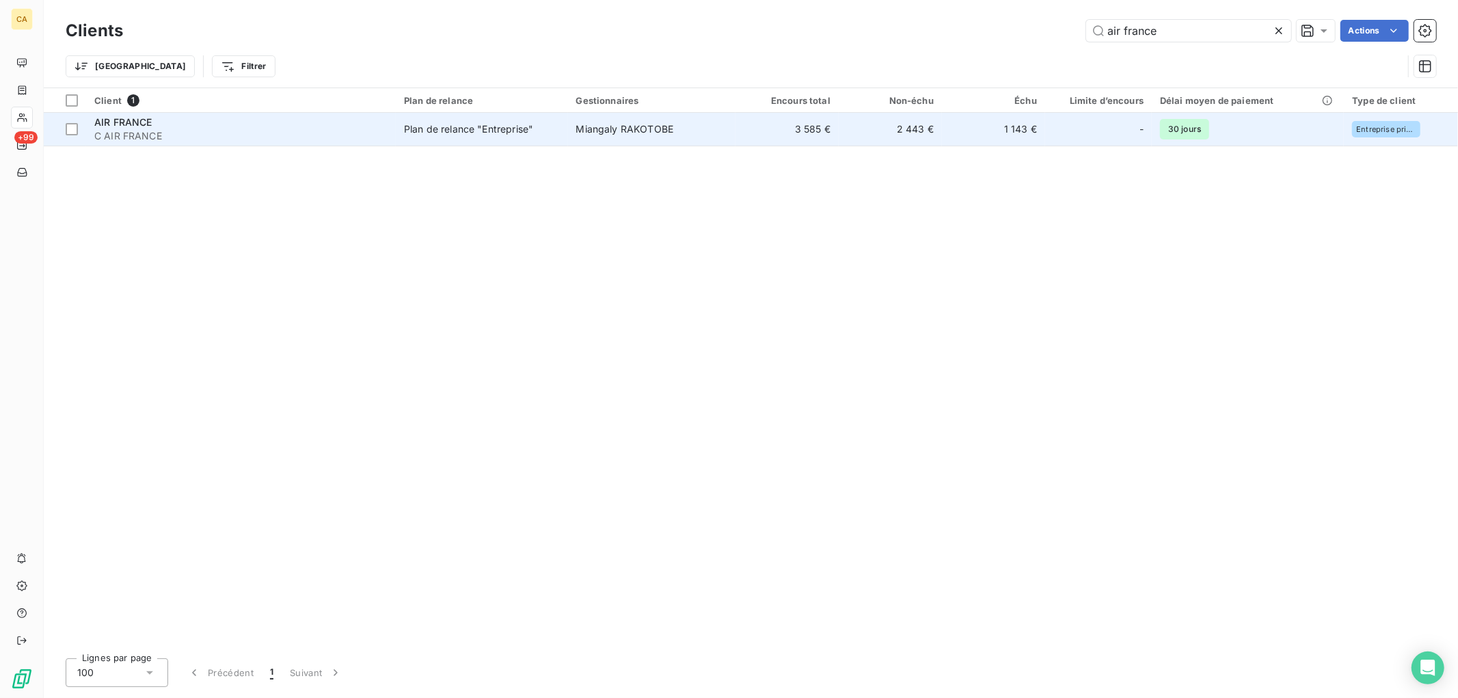
click at [255, 130] on span "C AIR FRANCE" at bounding box center [240, 136] width 293 height 14
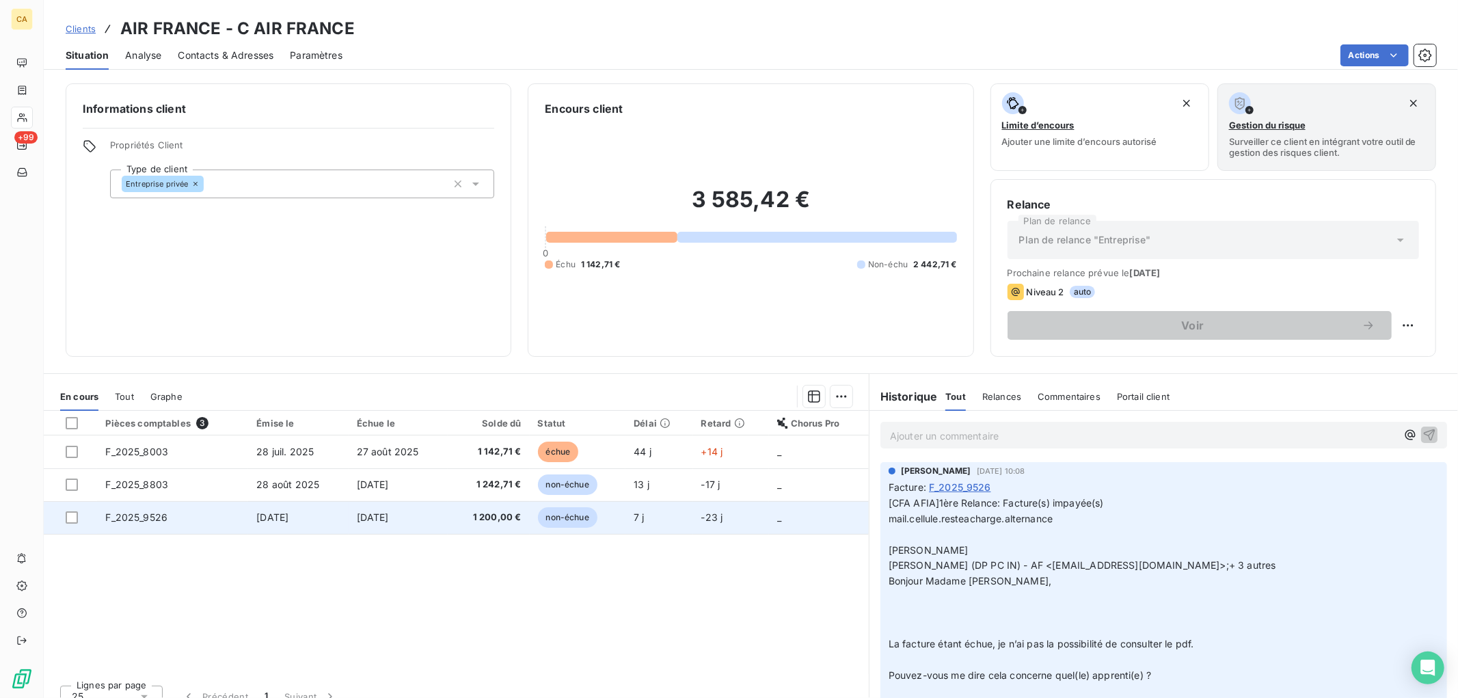
click at [389, 513] on span "[DATE]" at bounding box center [373, 517] width 32 height 12
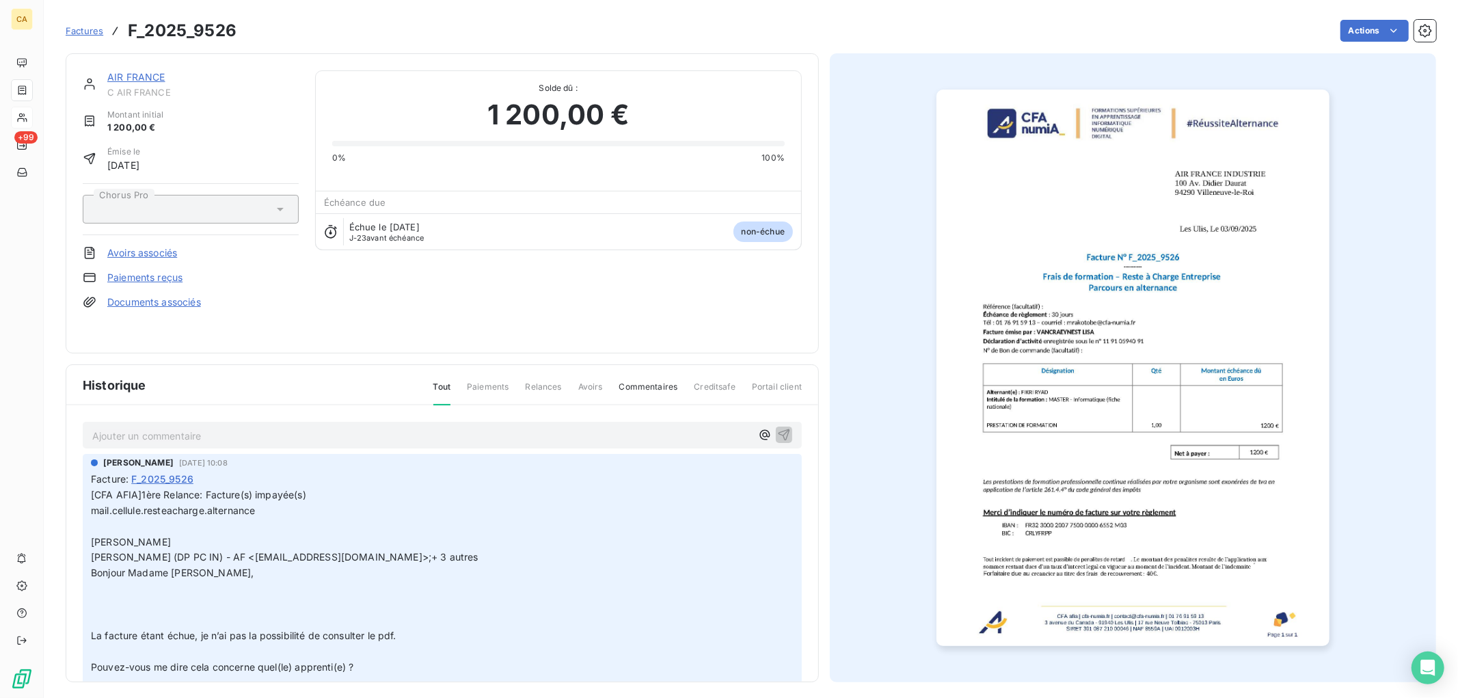
click at [145, 73] on link "AIR FRANCE" at bounding box center [136, 77] width 58 height 12
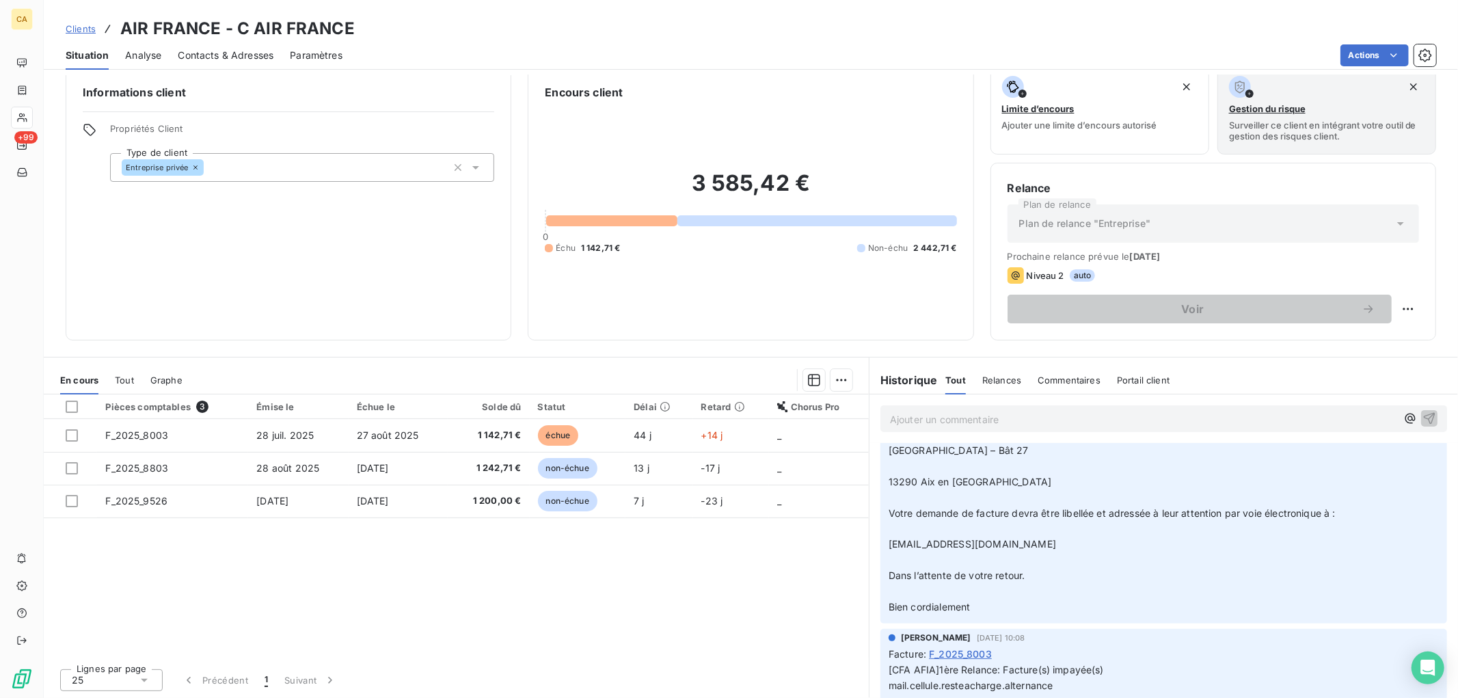
scroll to position [379, 0]
click at [954, 419] on p "Ajouter un commentaire ﻿" at bounding box center [1143, 419] width 507 height 17
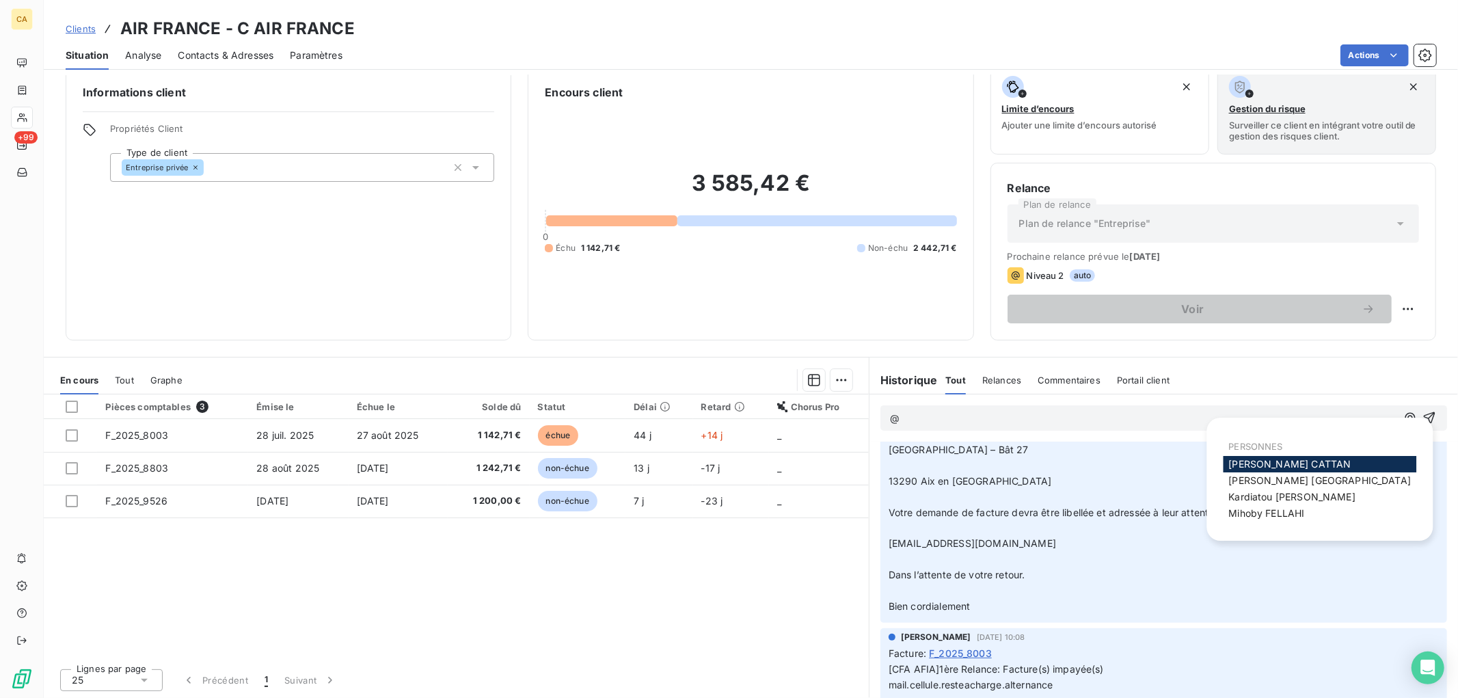
scroll to position [378, 0]
click at [1247, 462] on span "[PERSON_NAME]" at bounding box center [1290, 464] width 122 height 12
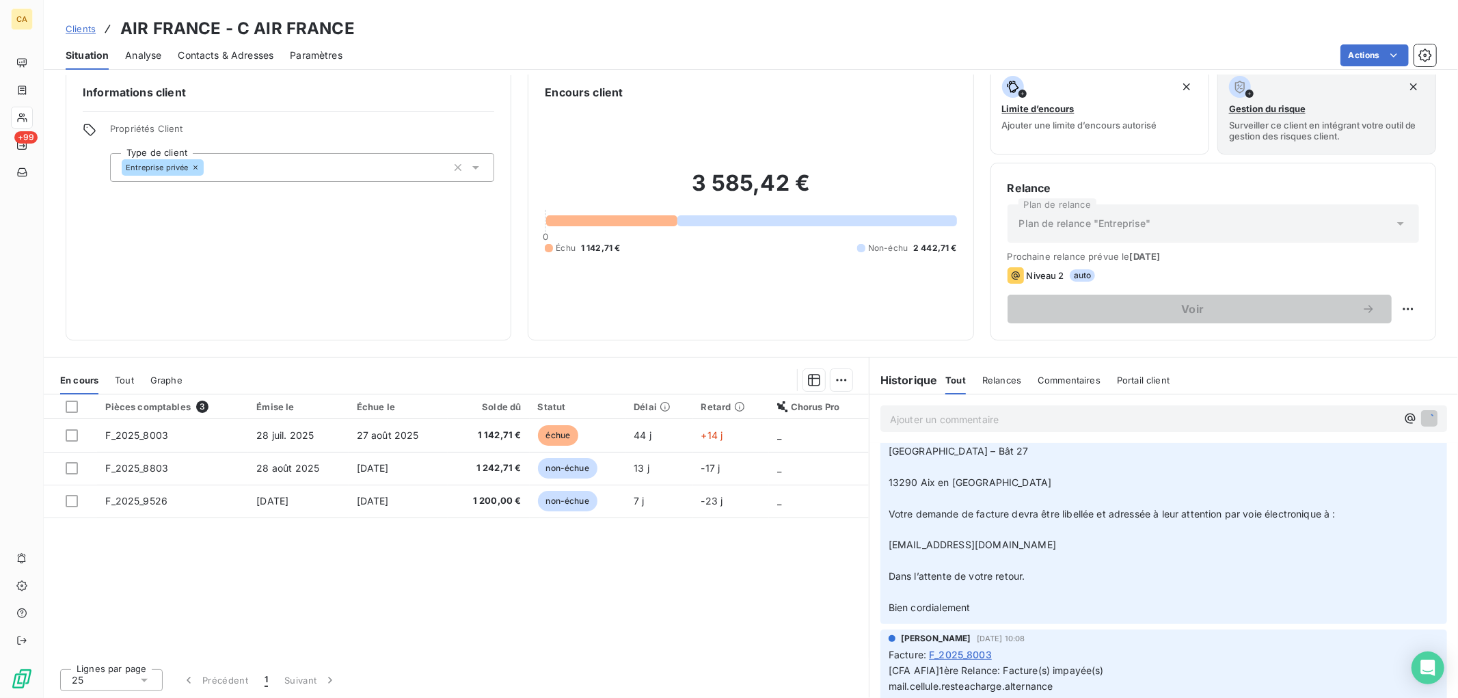
scroll to position [427, 0]
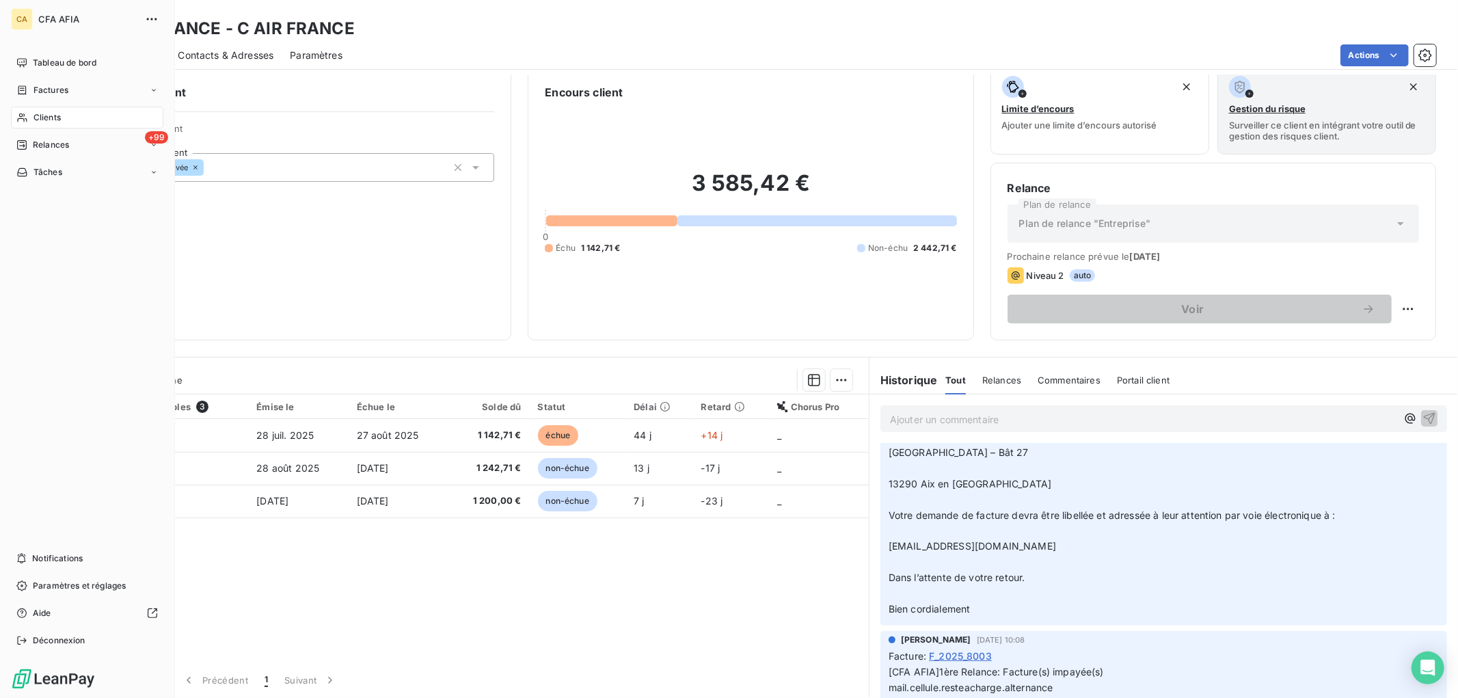
click at [45, 84] on span "Factures" at bounding box center [50, 90] width 35 height 12
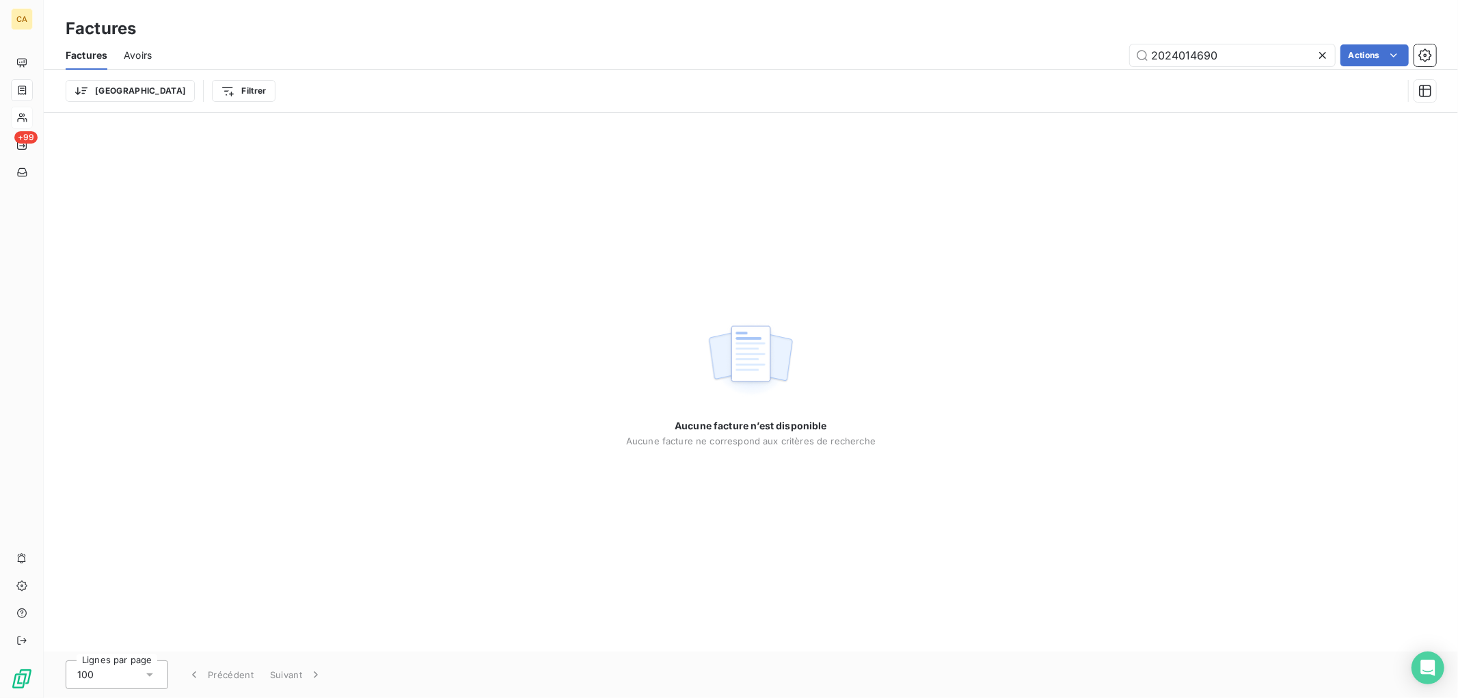
drag, startPoint x: 1227, startPoint y: 59, endPoint x: 1026, endPoint y: 42, distance: 201.7
click at [1026, 42] on div "Factures Avoirs 2024014690 Actions" at bounding box center [751, 55] width 1414 height 29
type input "2025000098"
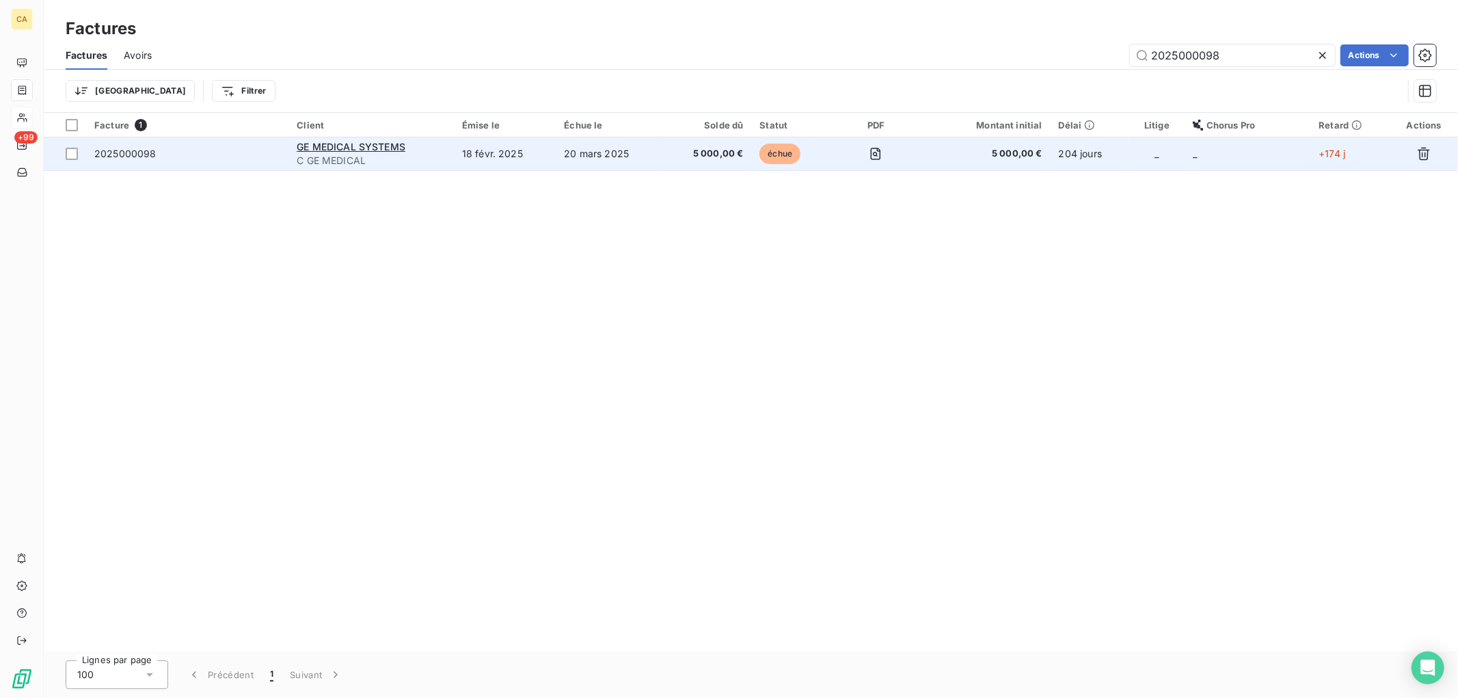
click at [718, 154] on span "5 000,00 €" at bounding box center [708, 154] width 72 height 14
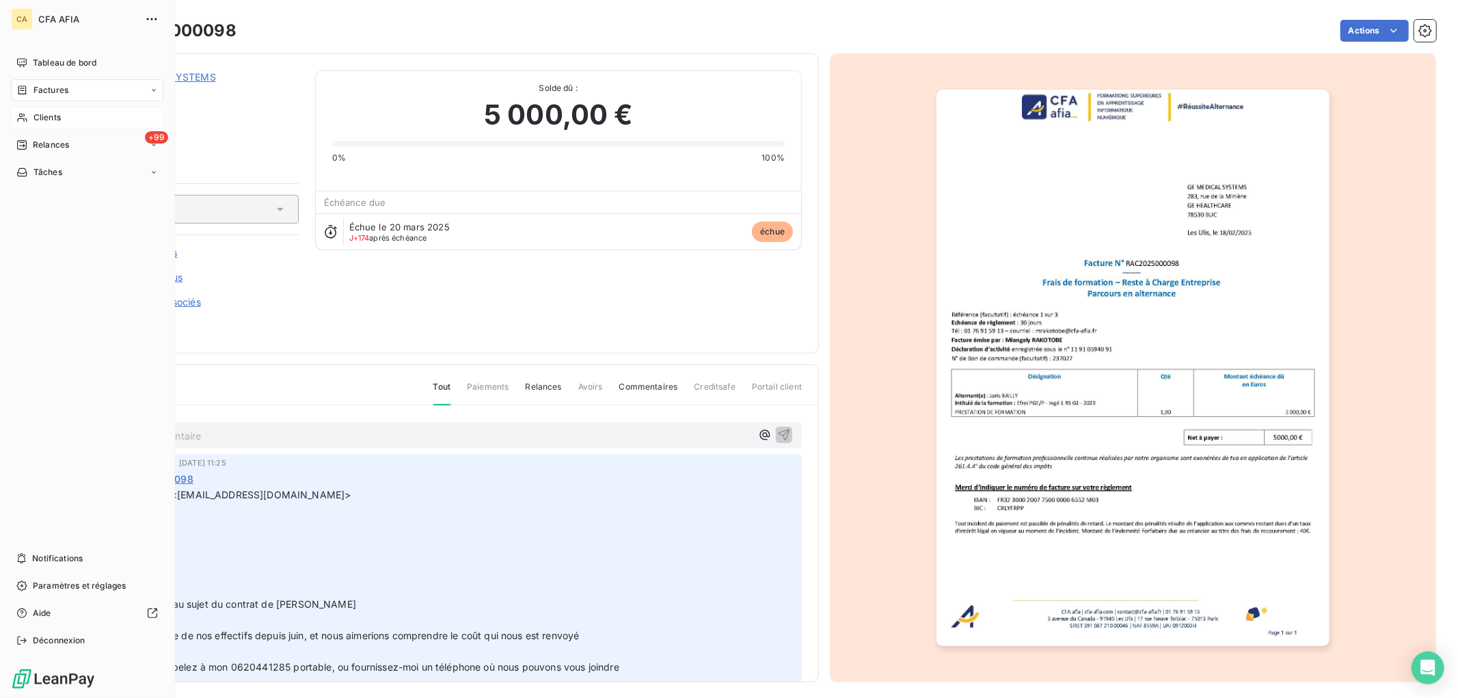
click at [50, 89] on span "Factures" at bounding box center [50, 90] width 35 height 12
click at [36, 85] on span "Factures" at bounding box center [50, 90] width 35 height 12
click at [46, 118] on span "Factures" at bounding box center [50, 117] width 35 height 12
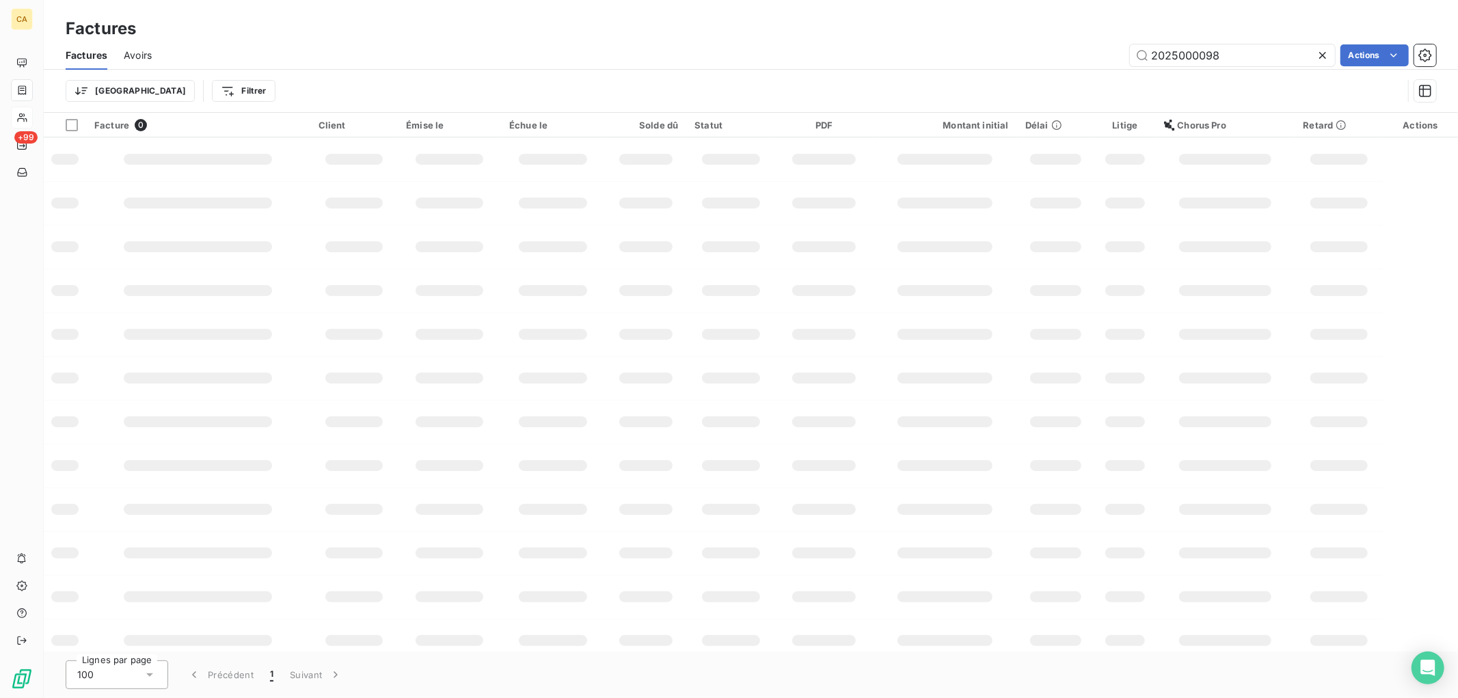
click at [811, 24] on div "Factures Factures Avoirs 2025000098 Actions Trier Filtrer" at bounding box center [751, 56] width 1414 height 113
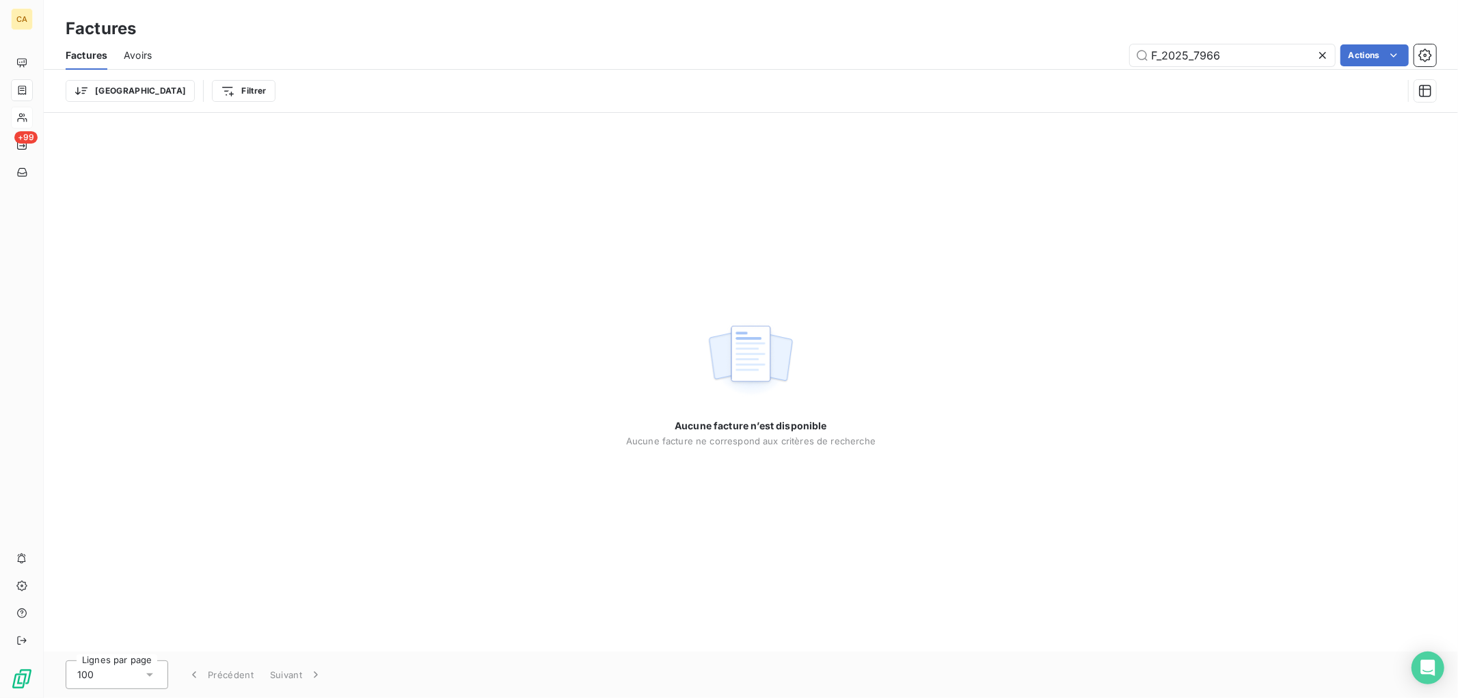
type input "F_2025_7966"
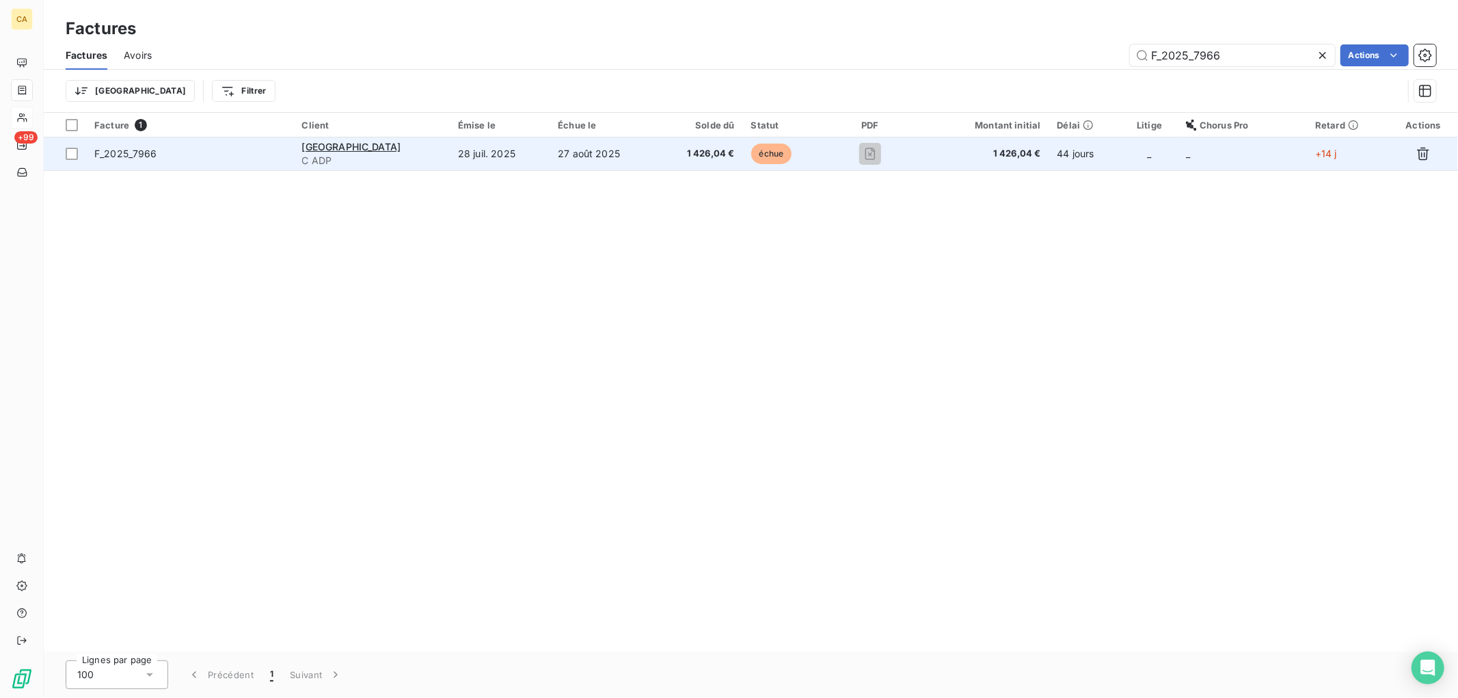
click at [558, 161] on td "27 août 2025" at bounding box center [603, 153] width 107 height 33
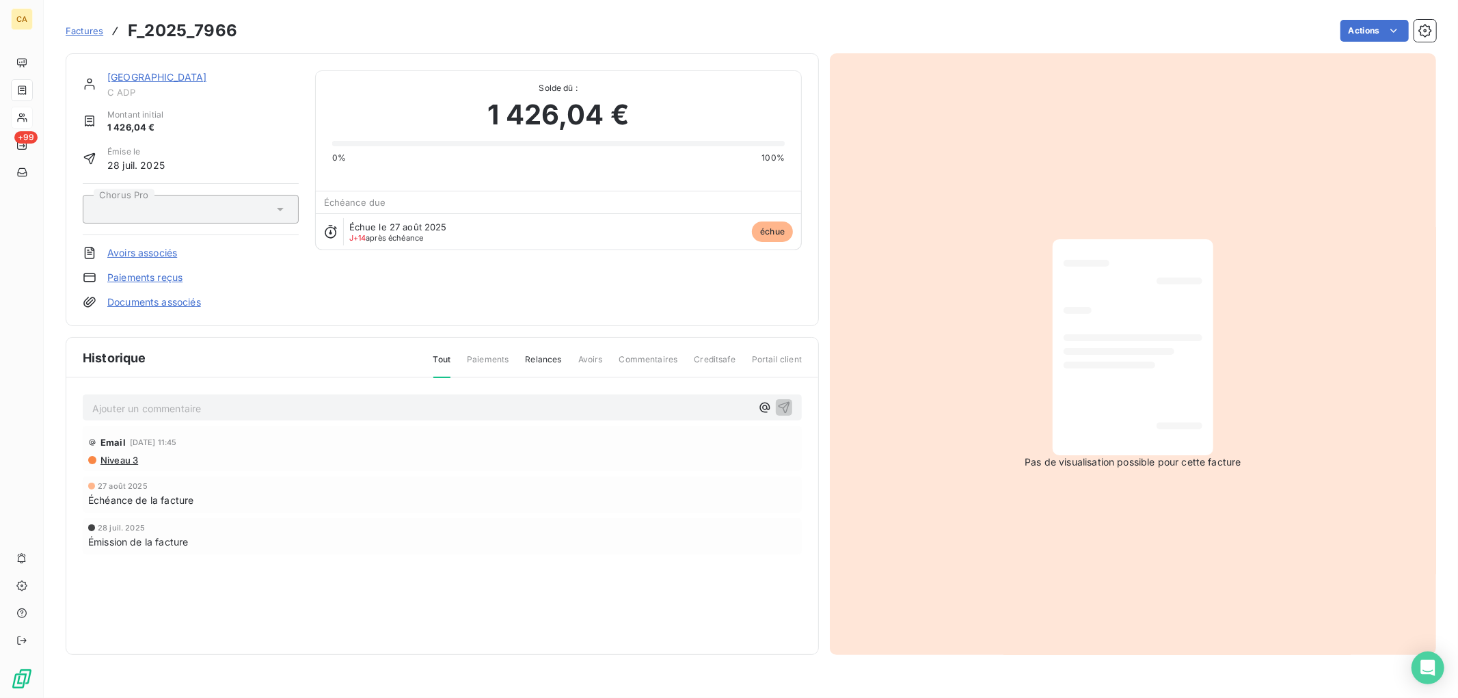
click at [176, 74] on link "[GEOGRAPHIC_DATA]" at bounding box center [157, 77] width 100 height 12
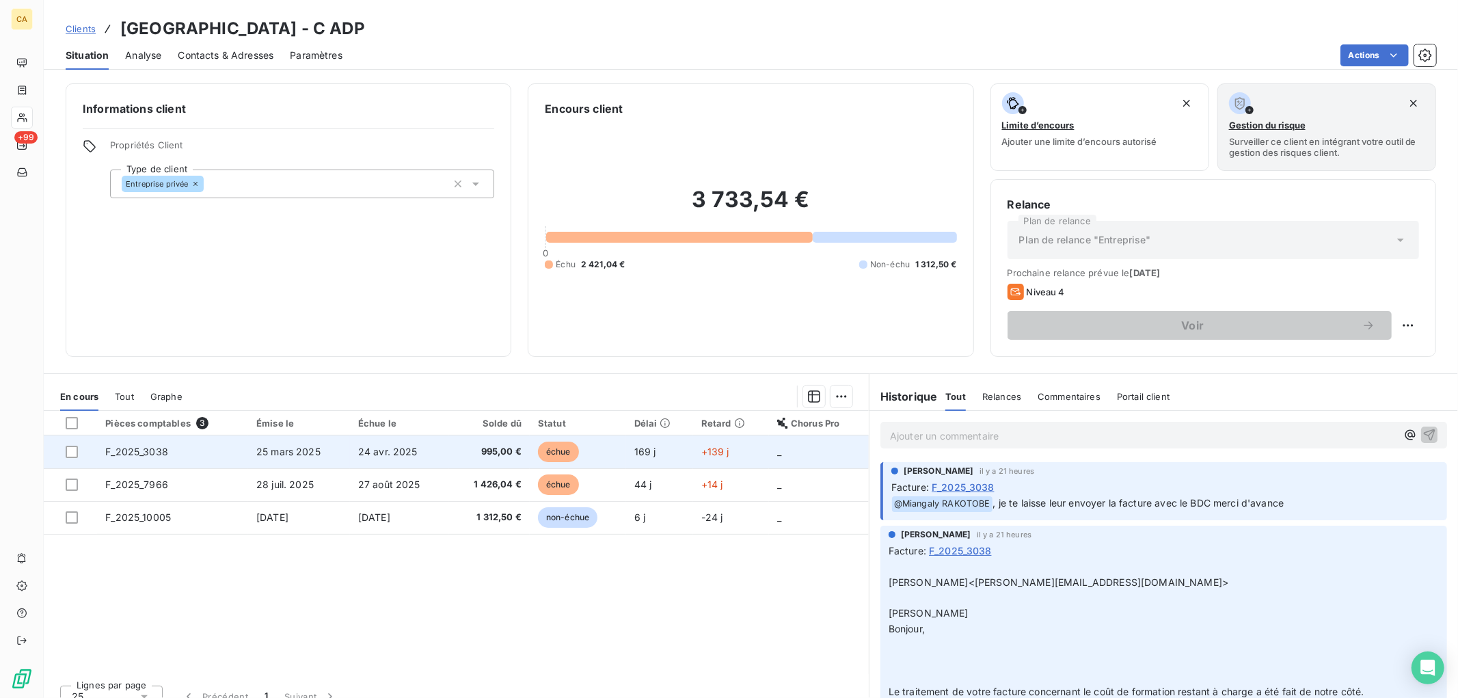
click at [312, 451] on span "25 mars 2025" at bounding box center [288, 452] width 64 height 12
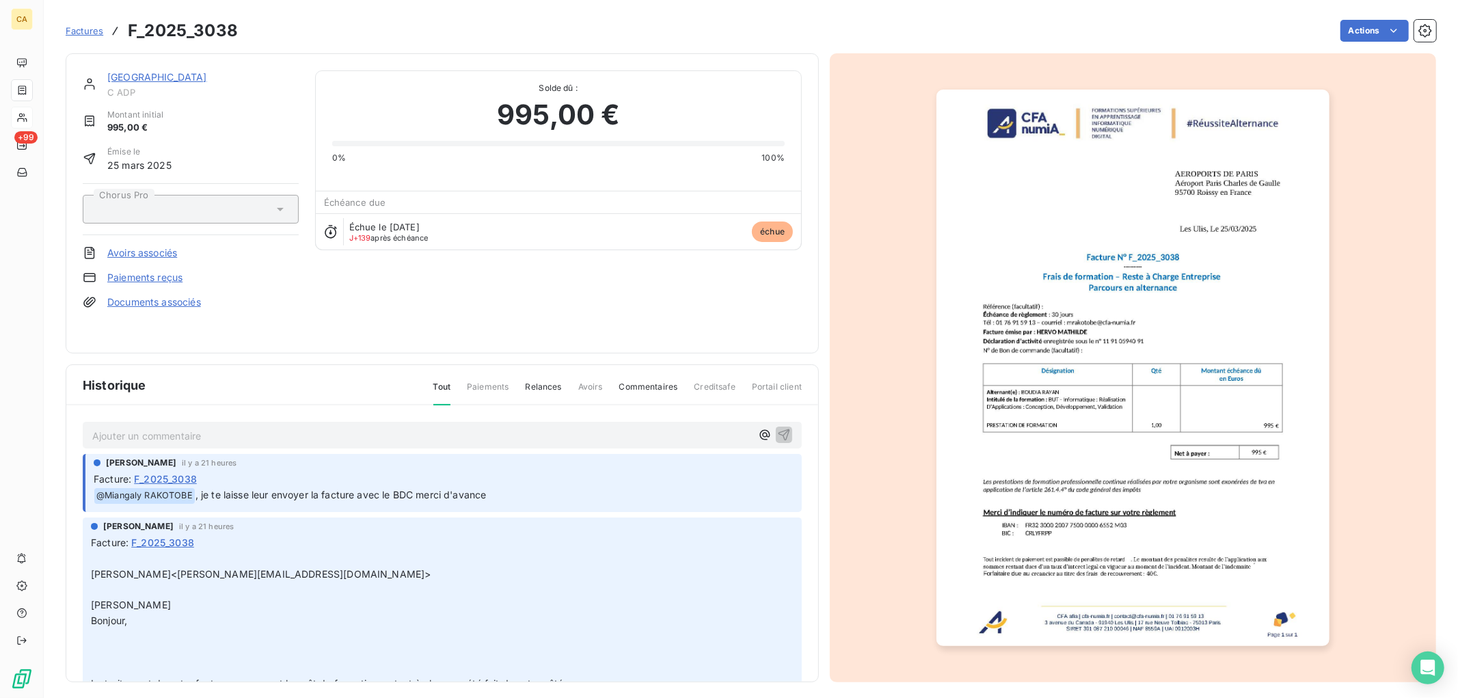
click at [1227, 367] on img "button" at bounding box center [1132, 368] width 393 height 556
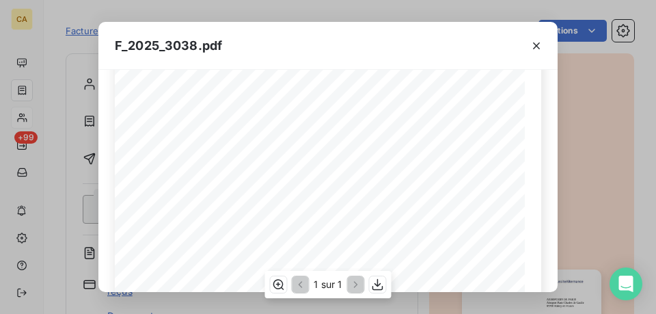
scroll to position [205, 0]
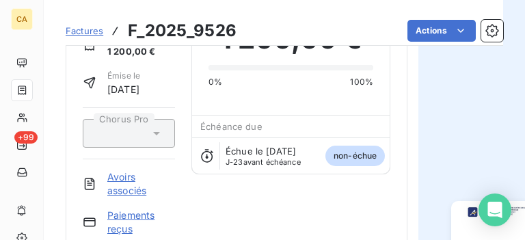
scroll to position [77, 0]
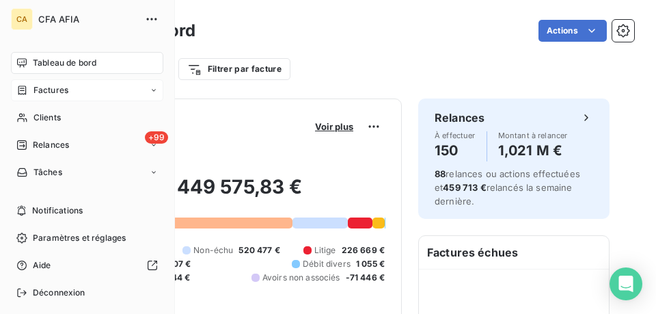
click at [43, 92] on span "Factures" at bounding box center [50, 90] width 35 height 12
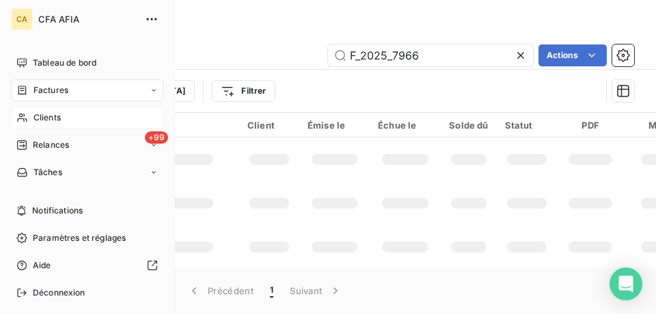
click at [60, 113] on span "Clients" at bounding box center [46, 117] width 27 height 12
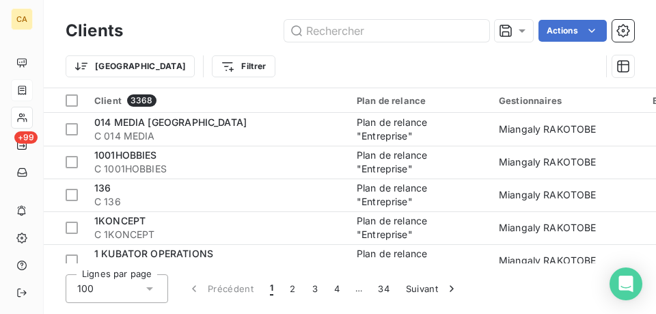
click at [347, 18] on div "Clients Actions" at bounding box center [350, 30] width 569 height 29
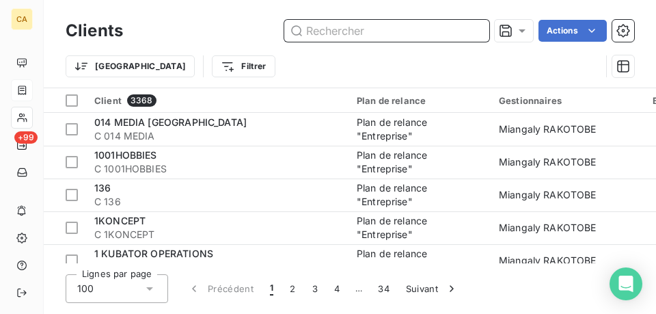
click at [337, 28] on input "text" at bounding box center [386, 31] width 205 height 22
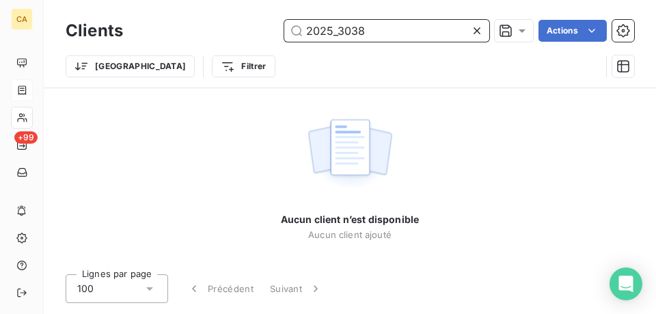
click at [306, 29] on input "2025_3038" at bounding box center [386, 31] width 205 height 22
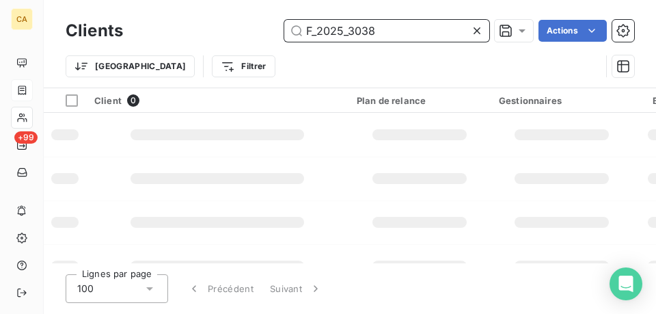
type input "F_2025_3038"
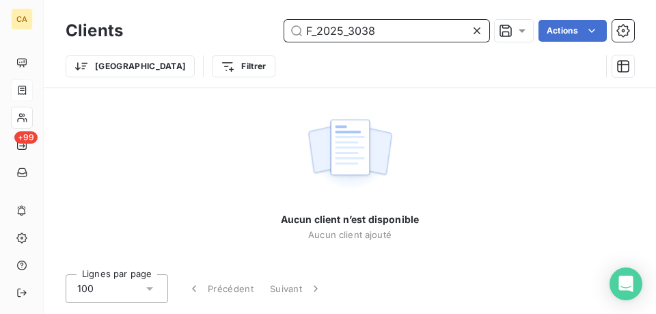
drag, startPoint x: 390, startPoint y: 35, endPoint x: 255, endPoint y: 30, distance: 134.7
click at [255, 30] on div "F_2025_3038 Actions" at bounding box center [386, 31] width 495 height 22
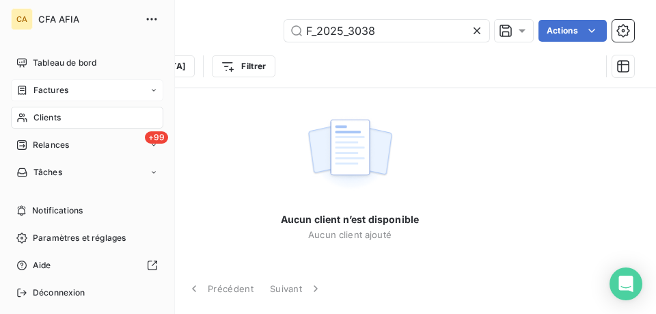
click at [87, 90] on div "Factures" at bounding box center [87, 90] width 152 height 22
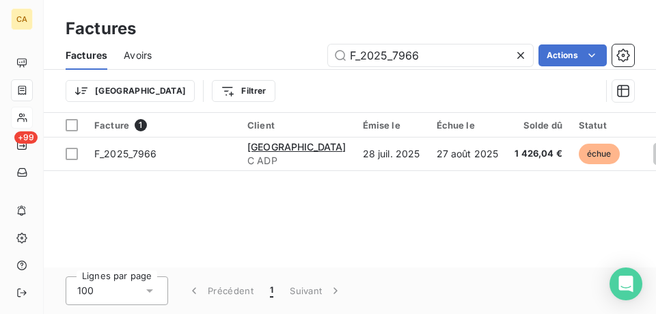
drag, startPoint x: 392, startPoint y: 49, endPoint x: 321, endPoint y: 48, distance: 71.8
click at [321, 48] on div "F_2025_7966 Actions" at bounding box center [401, 55] width 466 height 22
type input "F_2025_3038"
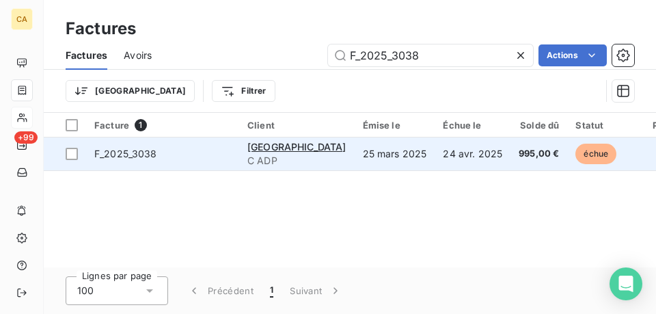
click at [183, 162] on td "F_2025_3038" at bounding box center [162, 153] width 153 height 33
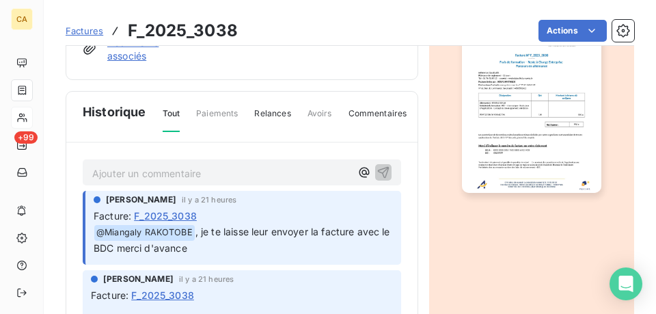
scroll to position [308, 0]
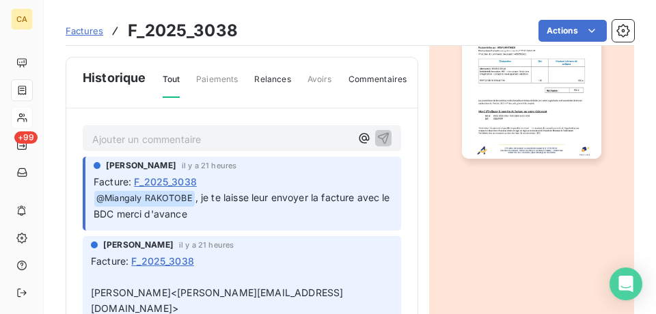
click at [550, 131] on img "button" at bounding box center [531, 60] width 139 height 197
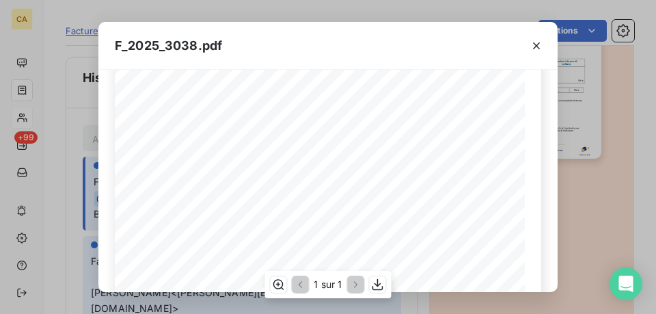
scroll to position [171, 0]
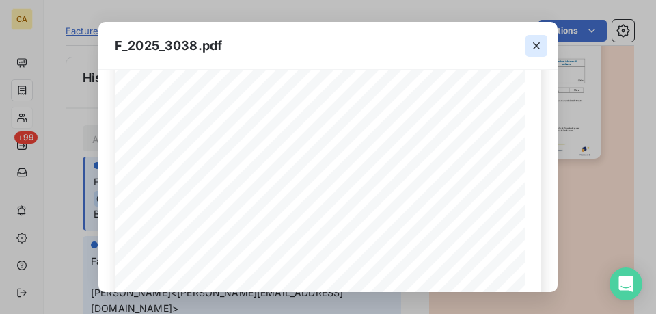
click at [537, 45] on icon "button" at bounding box center [536, 45] width 7 height 7
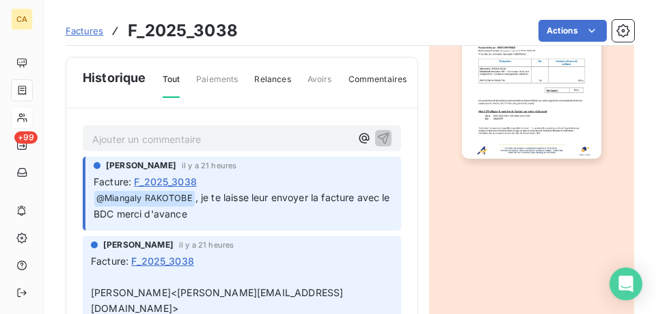
click at [174, 148] on p "Ajouter un commentaire ﻿" at bounding box center [221, 139] width 258 height 17
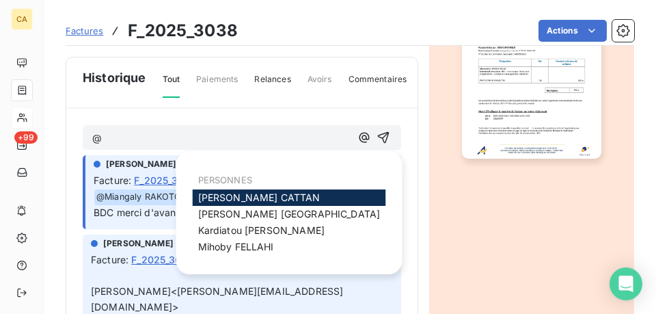
click at [209, 198] on span "[PERSON_NAME]" at bounding box center [259, 197] width 122 height 12
